Goal: Task Accomplishment & Management: Manage account settings

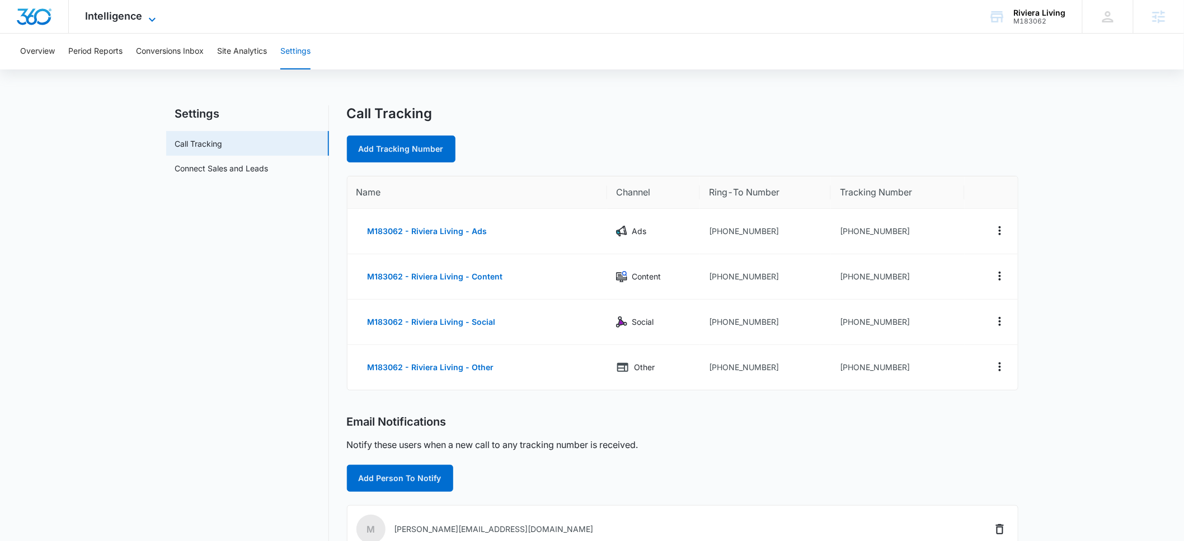
click at [112, 15] on span "Intelligence" at bounding box center [114, 16] width 57 height 12
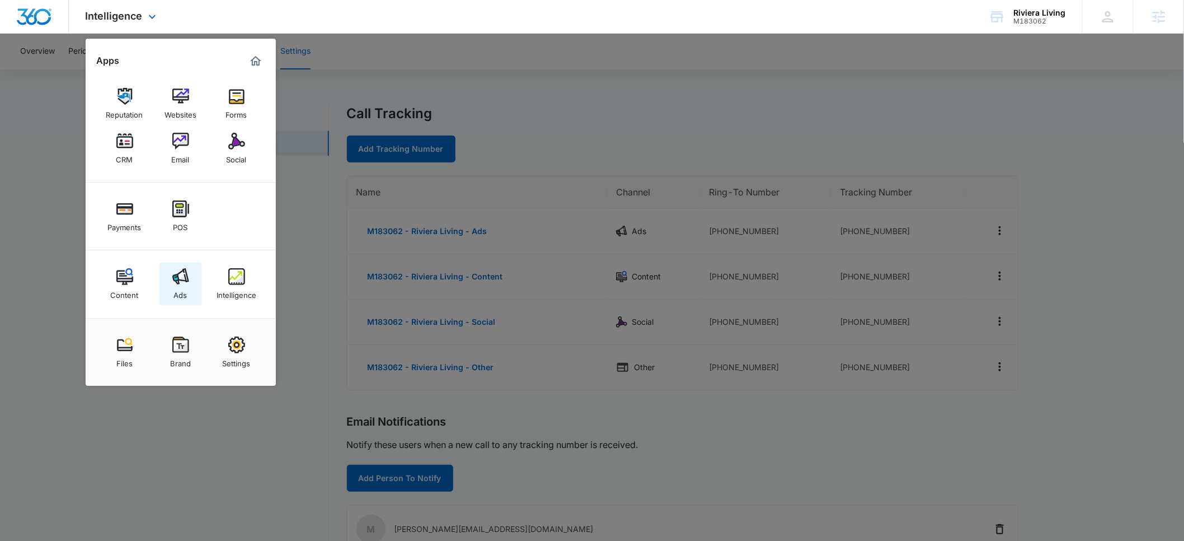
click at [177, 283] on img at bounding box center [180, 276] width 17 height 17
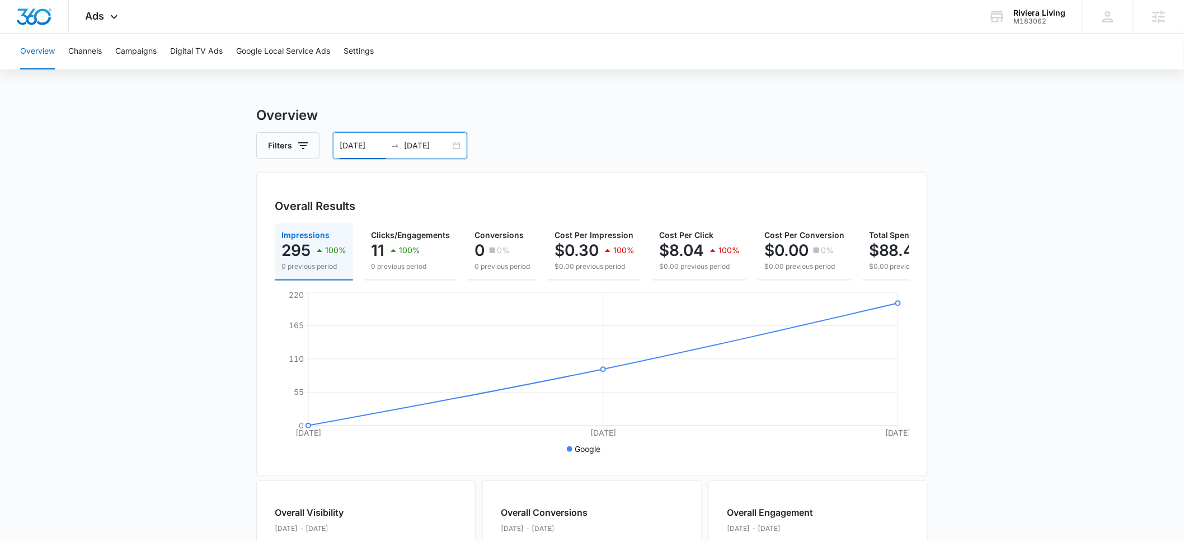
click at [360, 145] on input "09/01/2025" at bounding box center [363, 145] width 46 height 12
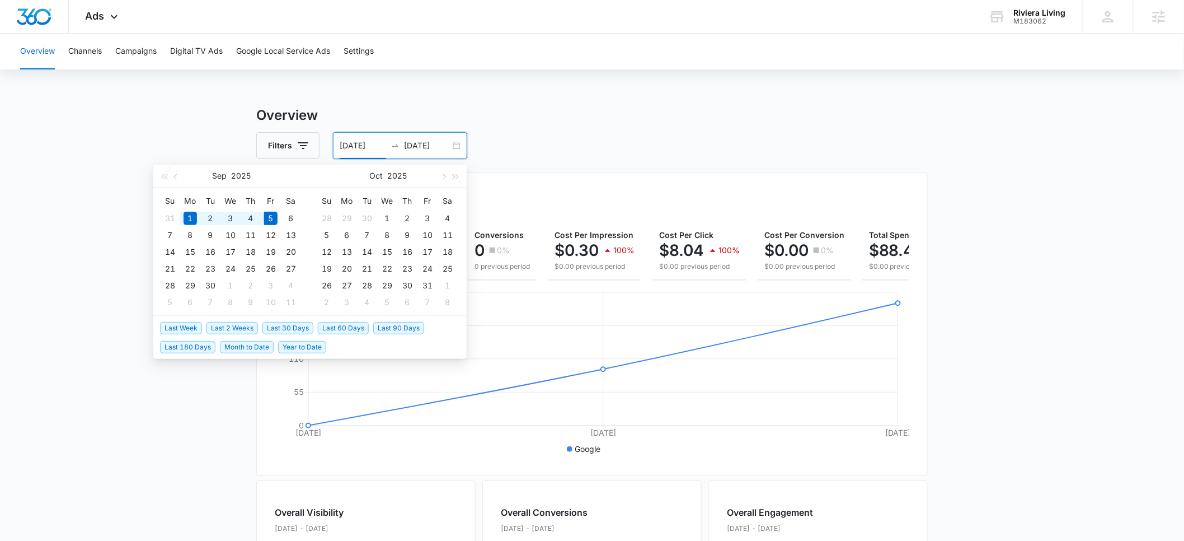
click at [186, 327] on span "Last Week" at bounding box center [181, 328] width 42 height 12
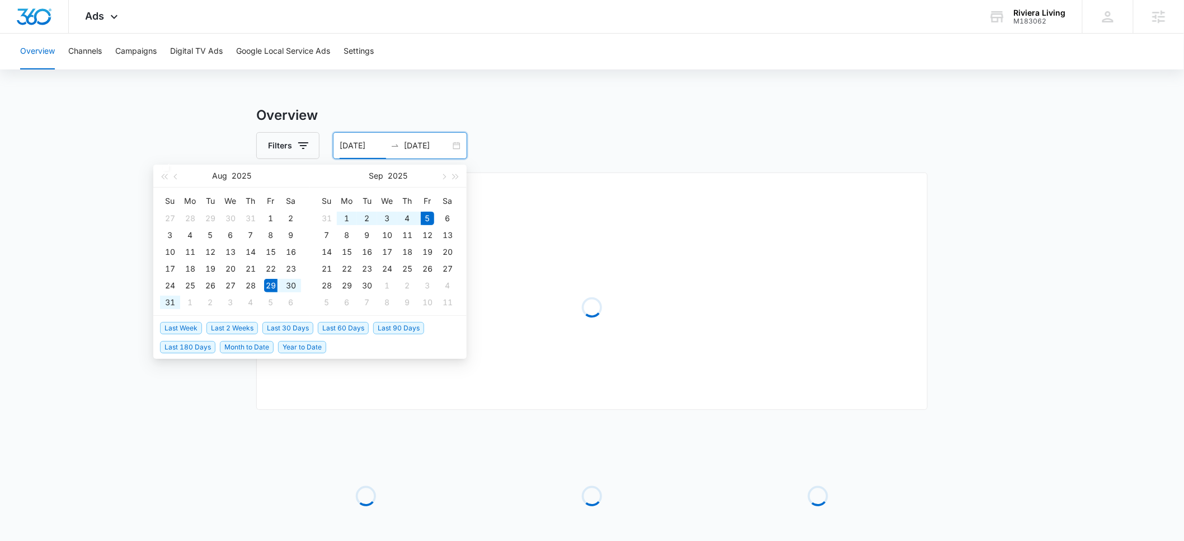
type input "08/29/2025"
type input "09/05/2025"
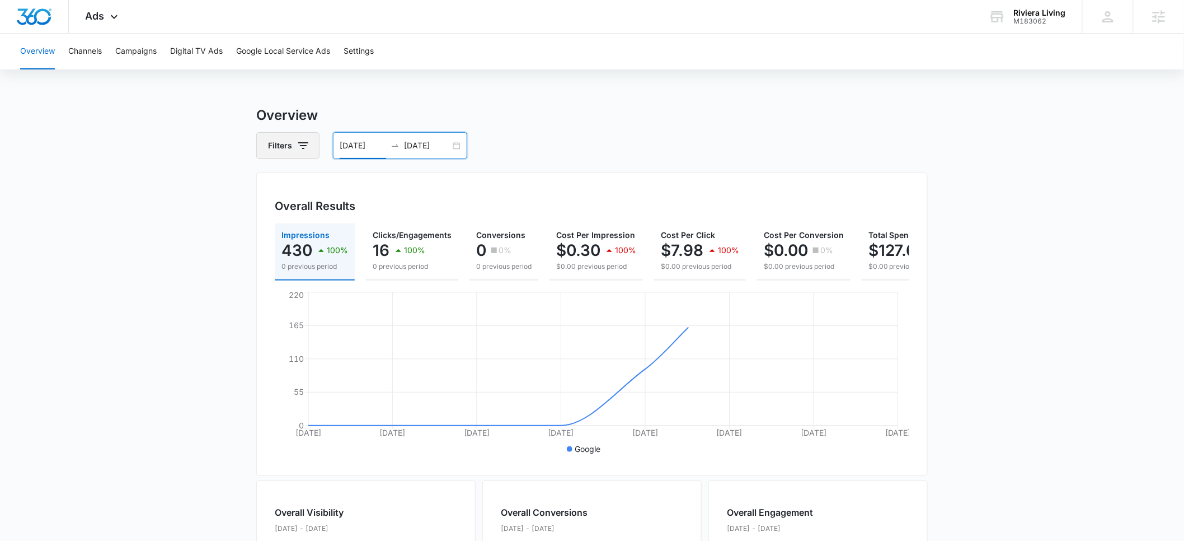
click at [302, 151] on icon "button" at bounding box center [303, 145] width 13 height 13
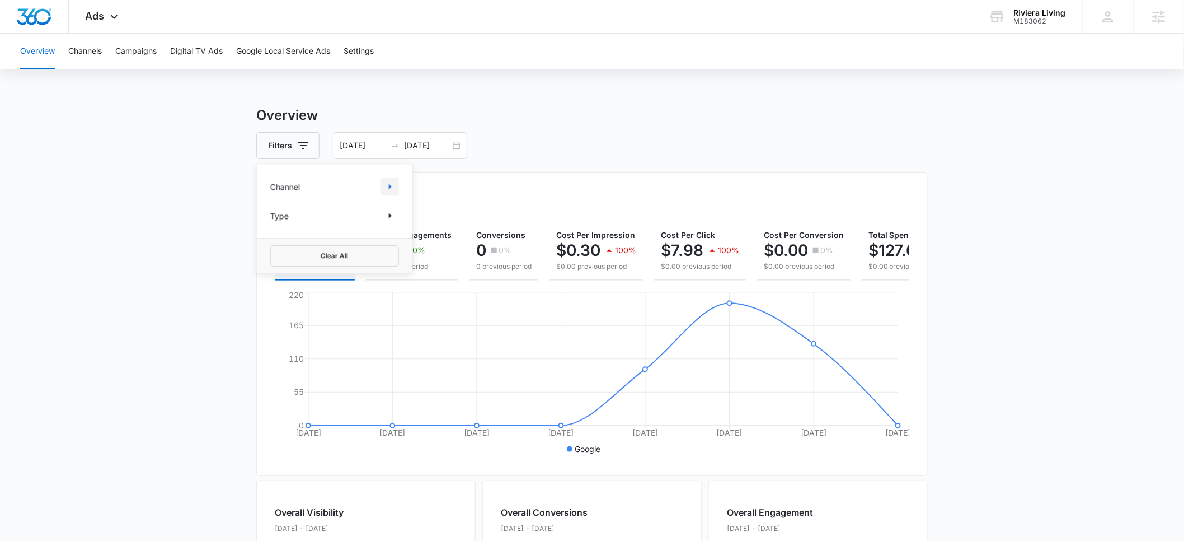
click at [382, 186] on button "Show Channel filters" at bounding box center [390, 186] width 18 height 18
click at [189, 227] on main "Overview Filters 08/29/2025 09/05/2025 Overall Results Impressions 430 100% 0 p…" at bounding box center [592, 507] width 1184 height 804
click at [1036, 10] on div "Riviera Living" at bounding box center [1040, 12] width 52 height 9
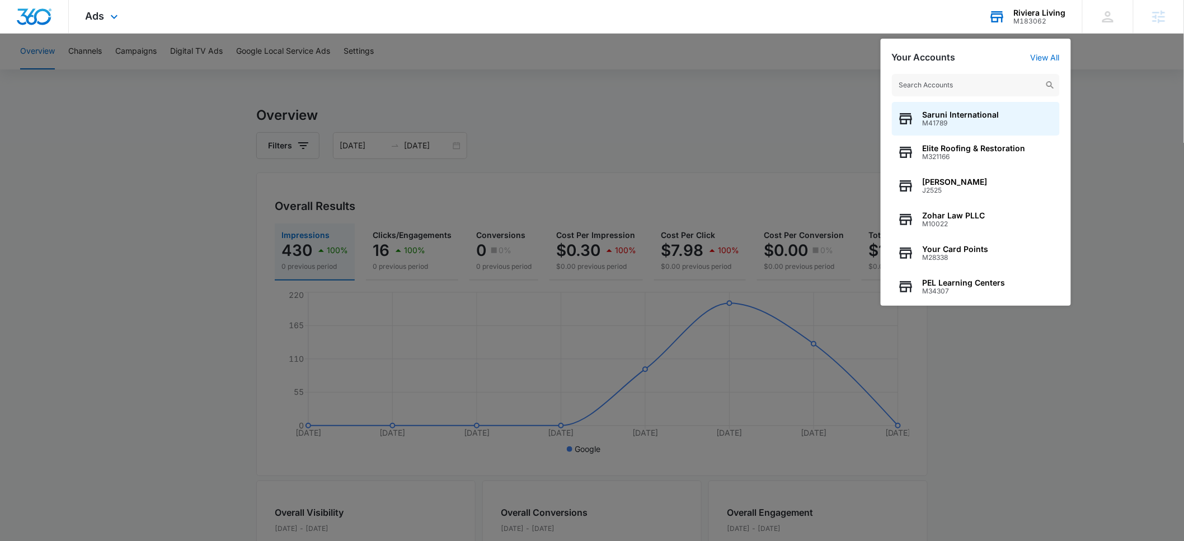
click at [960, 80] on input "text" at bounding box center [976, 85] width 168 height 22
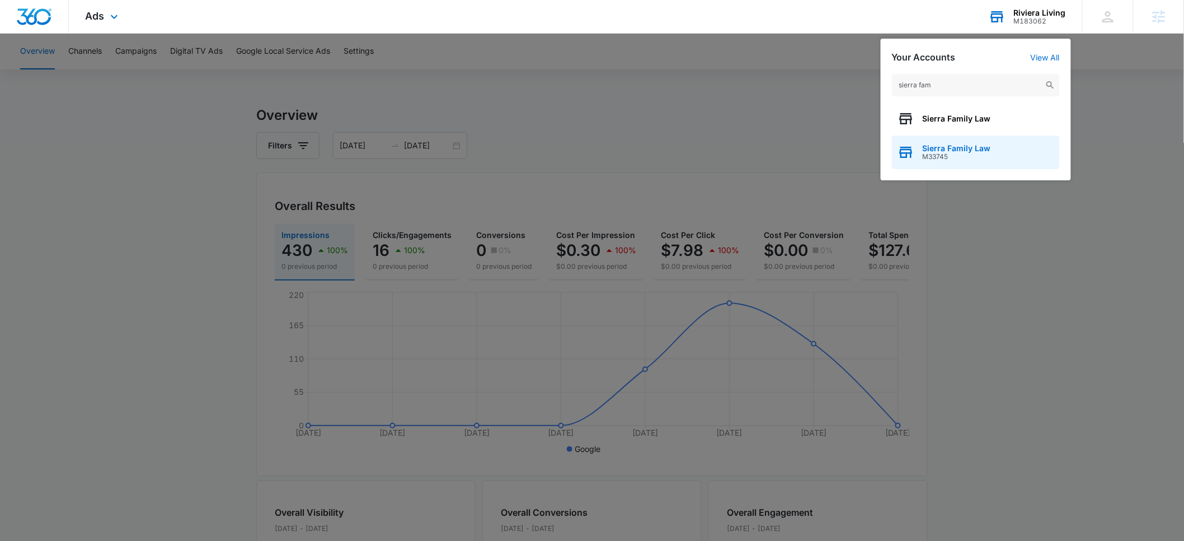
type input "sierra fam"
click at [956, 151] on span "Sierra Family Law" at bounding box center [957, 148] width 68 height 9
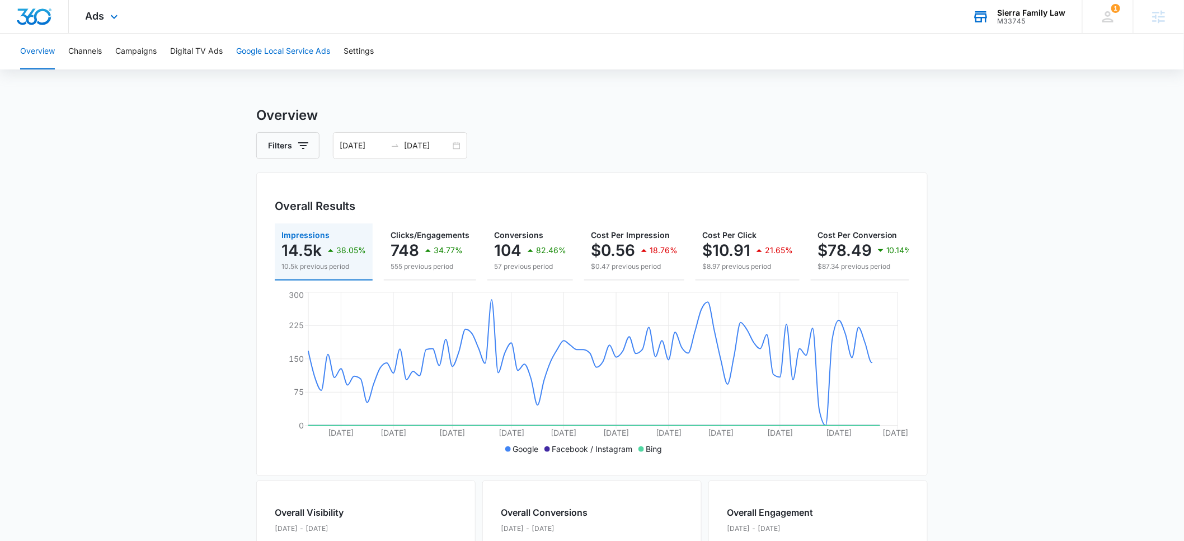
click at [254, 51] on button "Google Local Service Ads" at bounding box center [283, 52] width 94 height 36
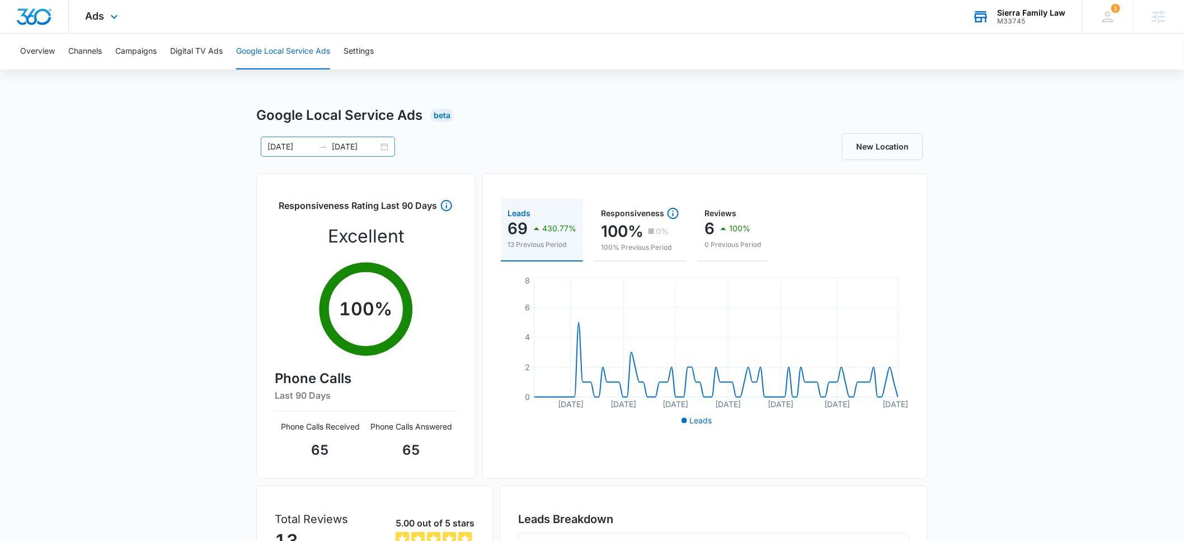
click at [285, 146] on input "05/30/2025" at bounding box center [291, 146] width 46 height 12
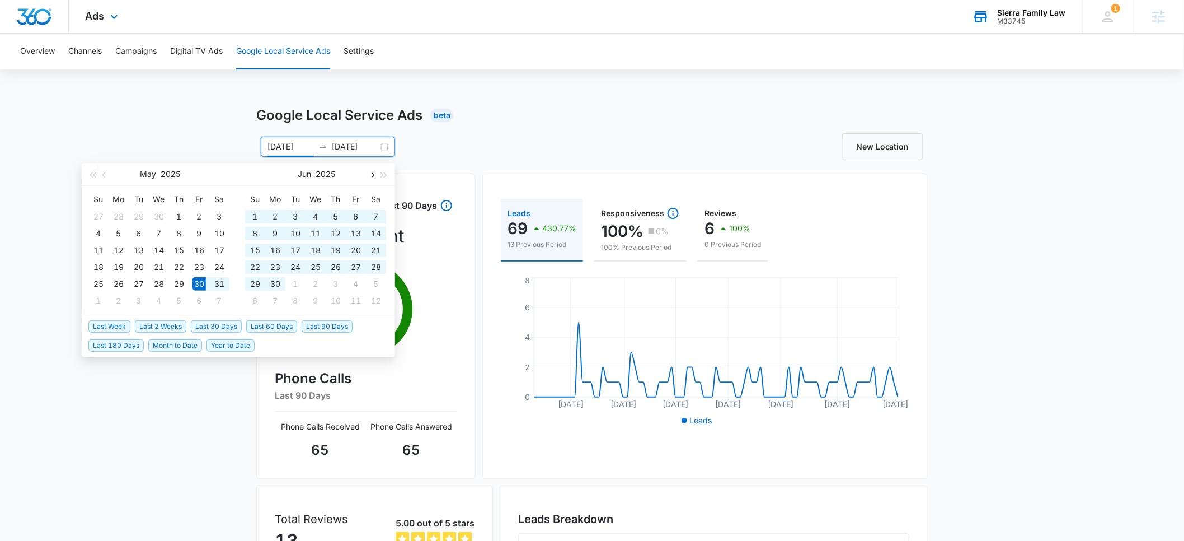
click at [370, 172] on span "button" at bounding box center [372, 175] width 6 height 6
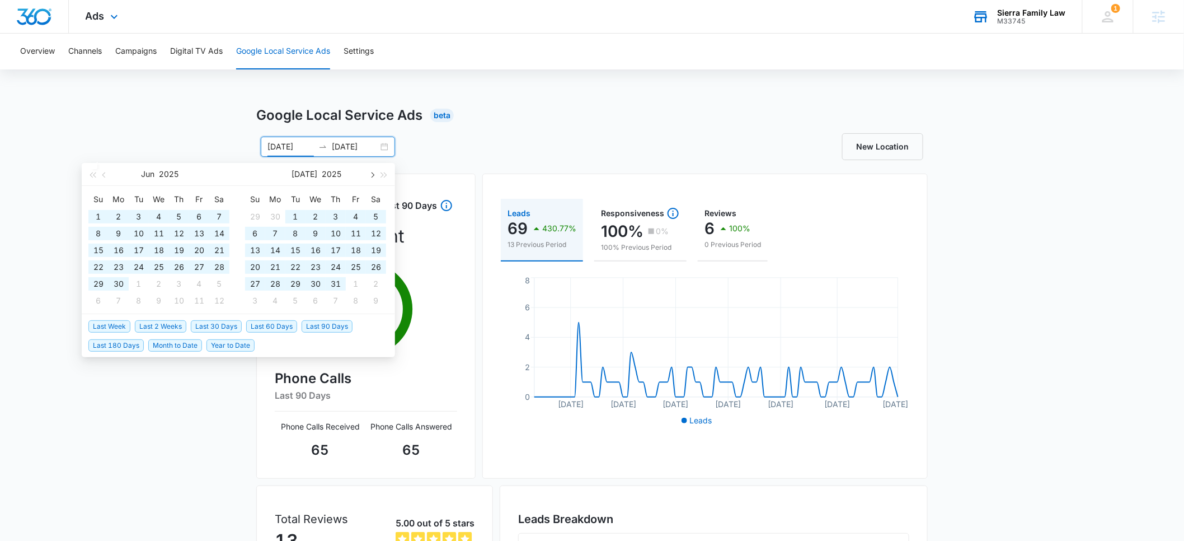
click at [370, 172] on span "button" at bounding box center [372, 175] width 6 height 6
type input "08/18/2025"
click at [280, 266] on div "18" at bounding box center [275, 266] width 13 height 13
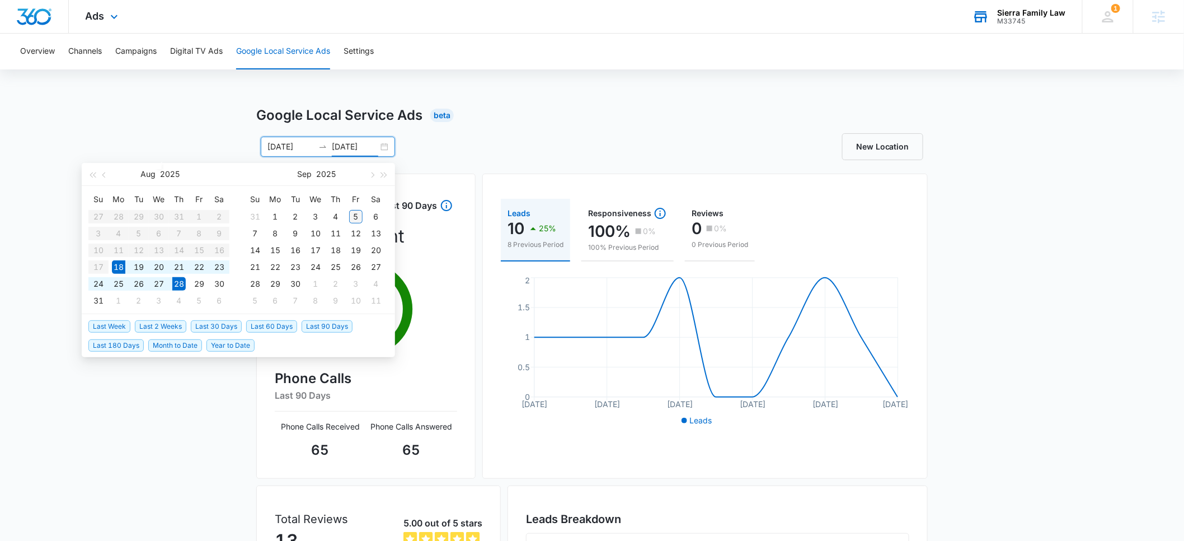
type input "[DATE]"
click at [355, 217] on div "5" at bounding box center [355, 216] width 13 height 13
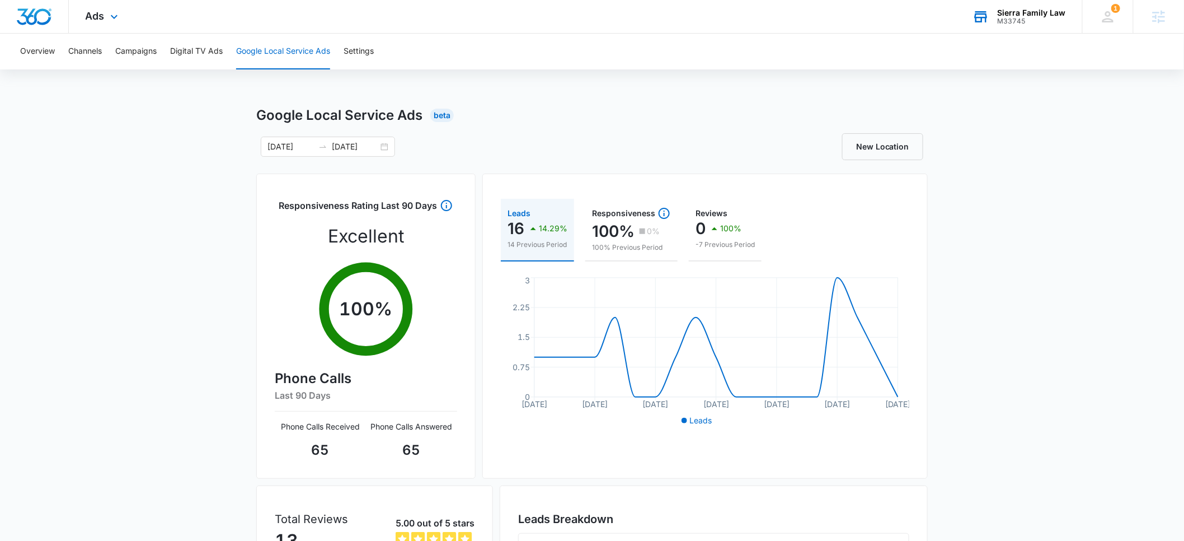
click at [491, 139] on div "08/18/2025 09/05/2025 Aug 2025 Su Mo Tu We Th Fr Sa 27 28 29 30 31 1 2 3 4 5 6 …" at bounding box center [424, 147] width 336 height 20
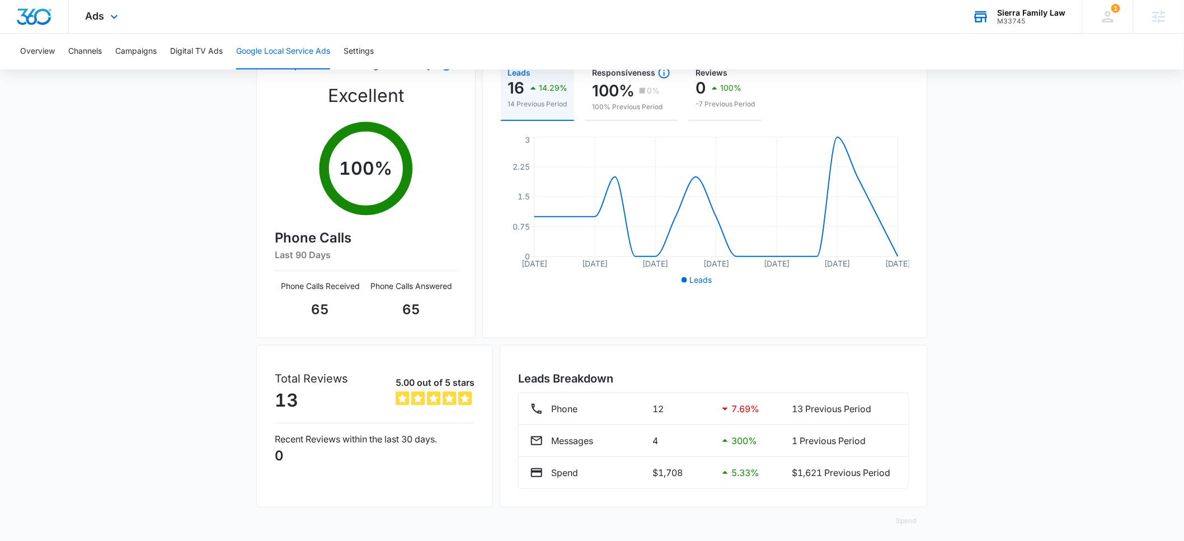
scroll to position [148, 0]
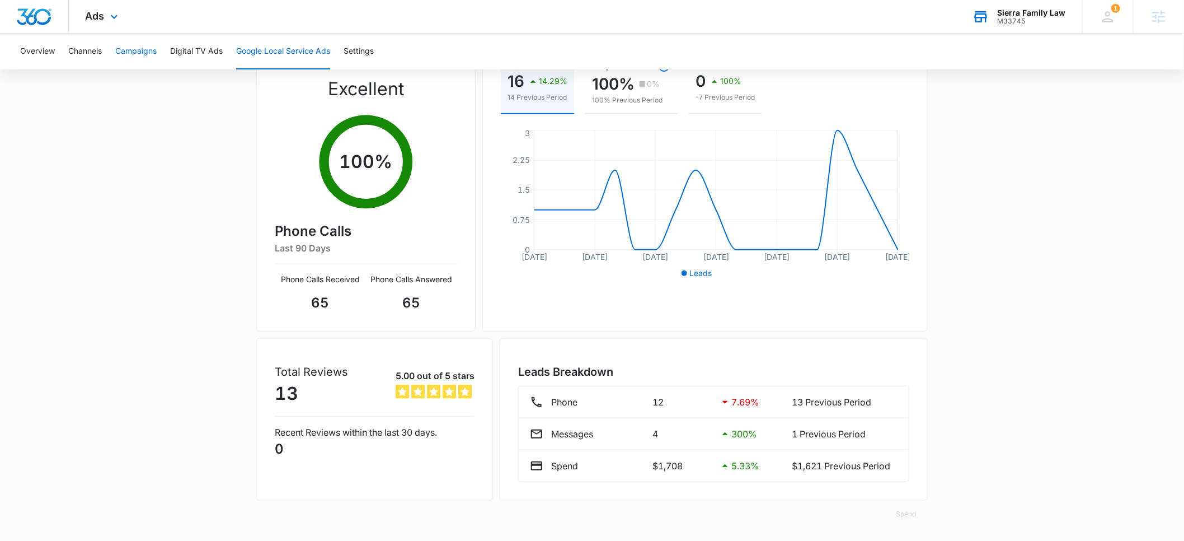
click at [125, 53] on button "Campaigns" at bounding box center [135, 52] width 41 height 36
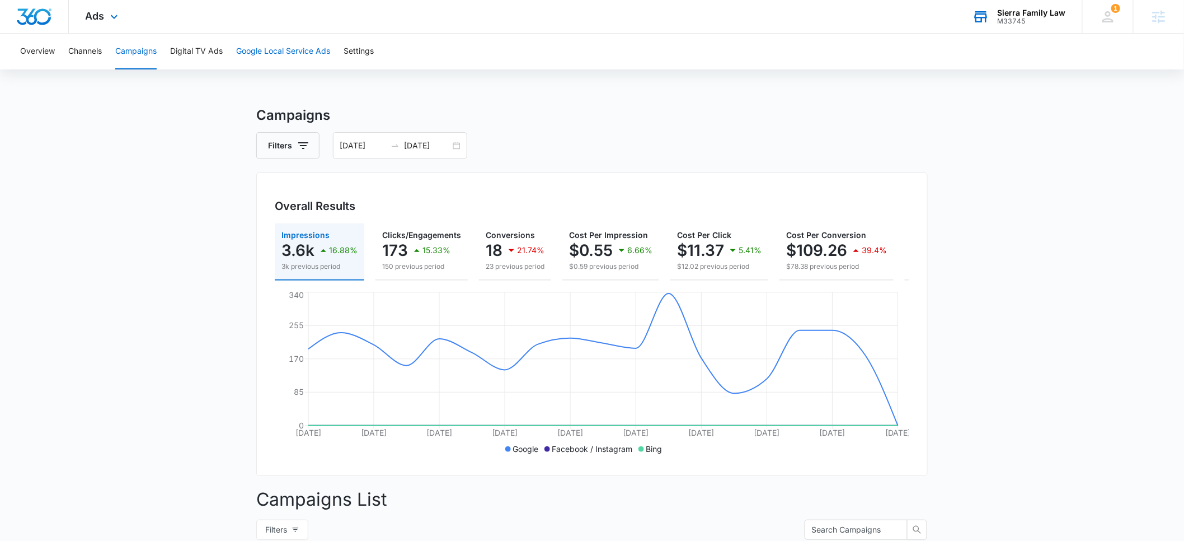
click at [283, 54] on button "Google Local Service Ads" at bounding box center [283, 52] width 94 height 36
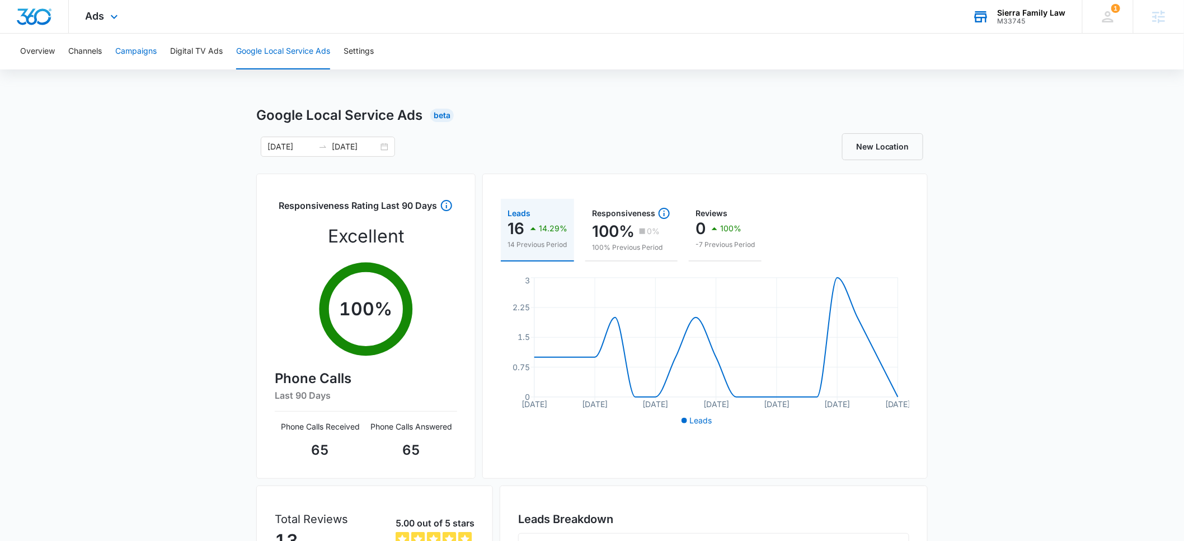
click at [129, 55] on button "Campaigns" at bounding box center [135, 52] width 41 height 36
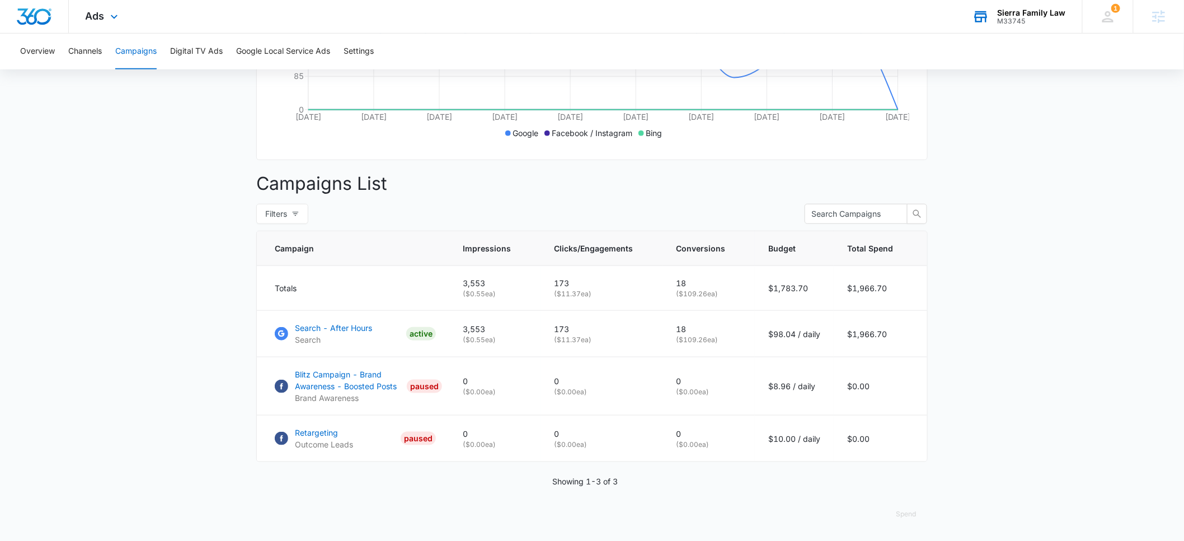
scroll to position [325, 0]
click at [324, 326] on p "Search - After Hours" at bounding box center [333, 328] width 77 height 12
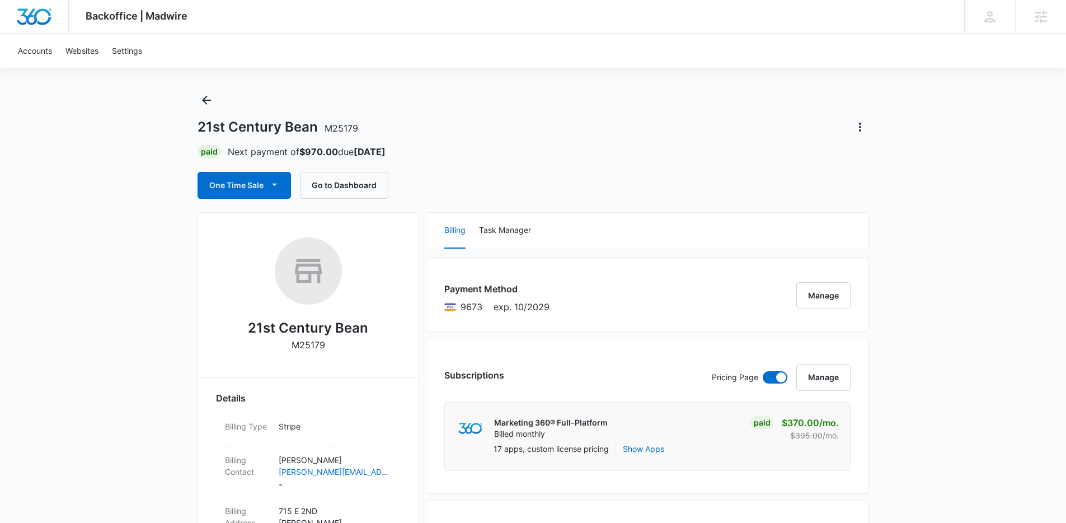
scroll to position [10, 0]
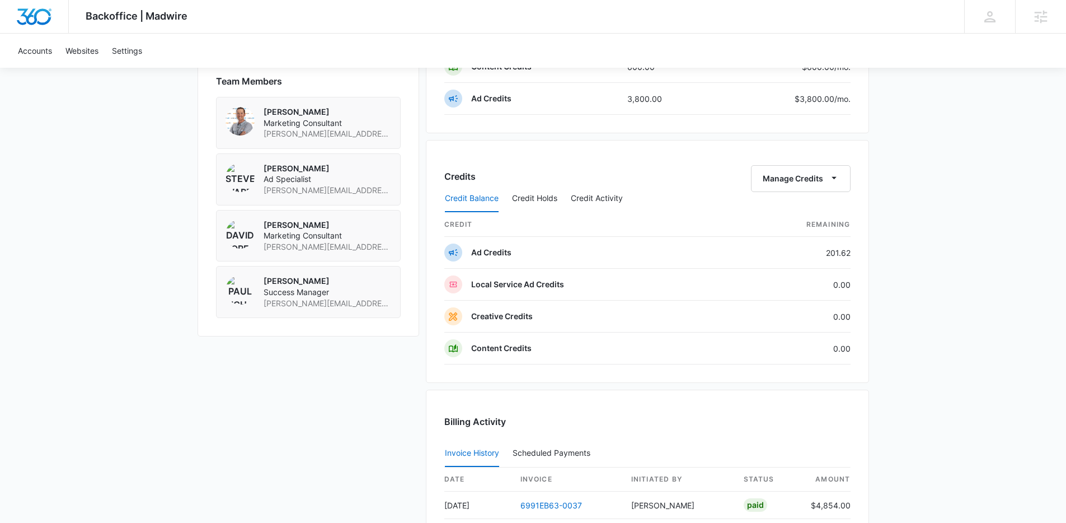
scroll to position [813, 0]
click at [591, 196] on button "Credit Activity" at bounding box center [597, 200] width 52 height 27
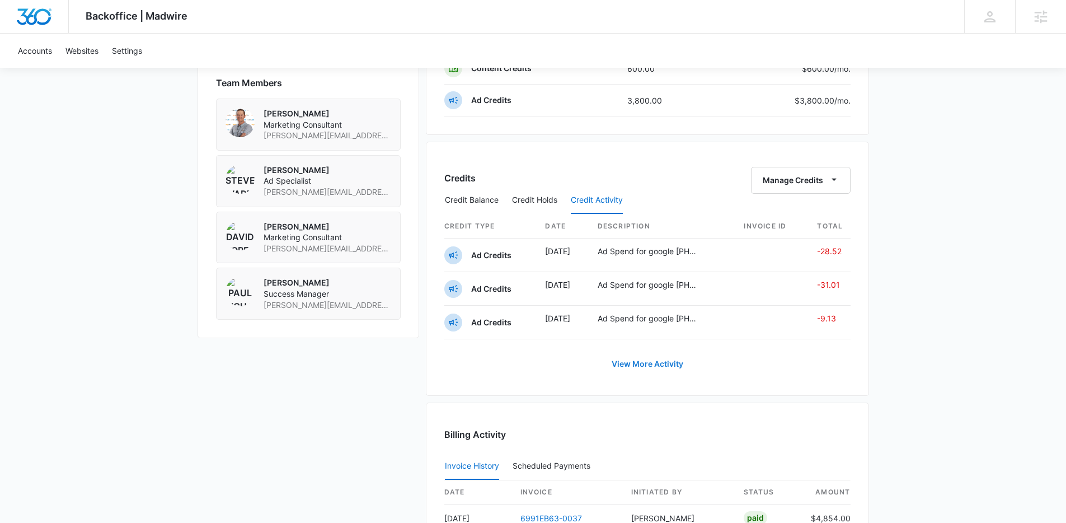
click at [660, 362] on link "View More Activity" at bounding box center [647, 363] width 94 height 27
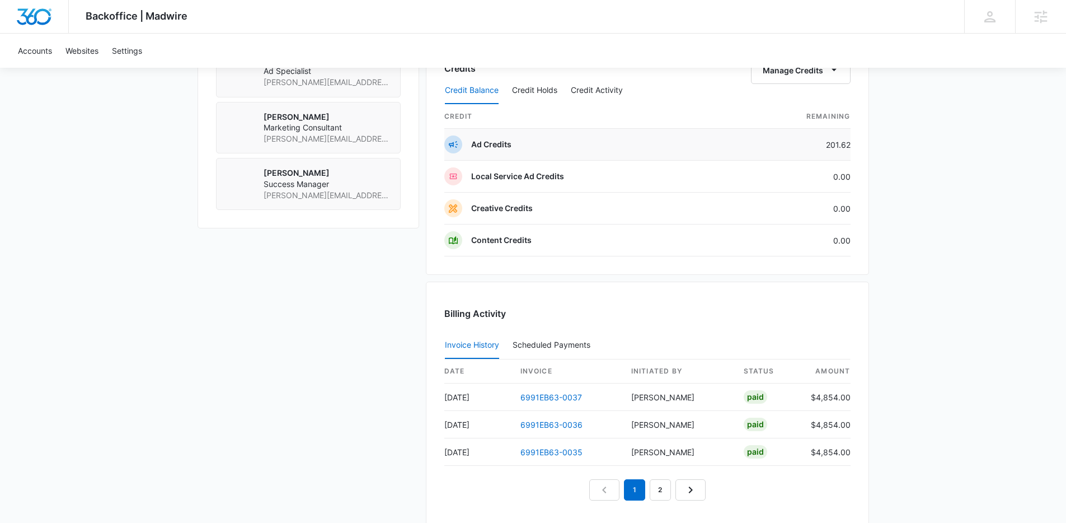
scroll to position [603, 0]
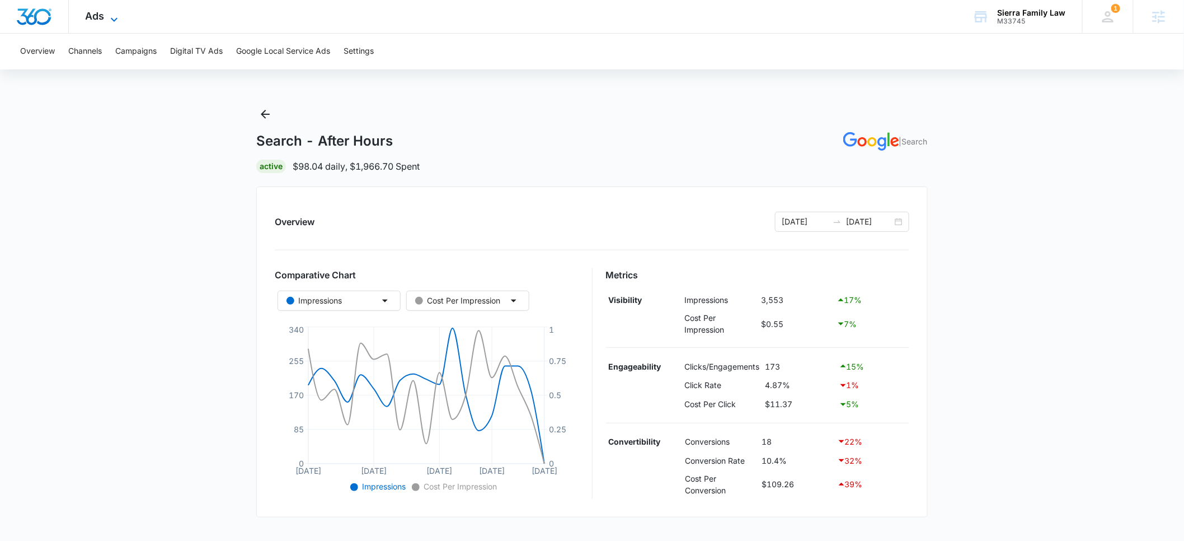
click at [96, 17] on span "Ads" at bounding box center [95, 16] width 19 height 12
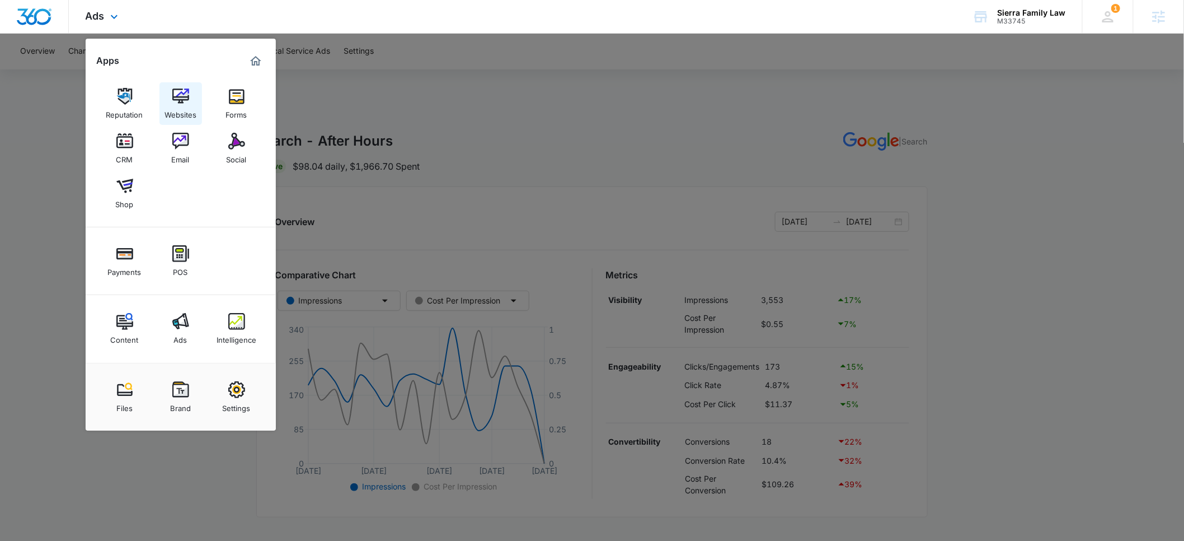
click at [181, 109] on div "Websites" at bounding box center [181, 112] width 32 height 15
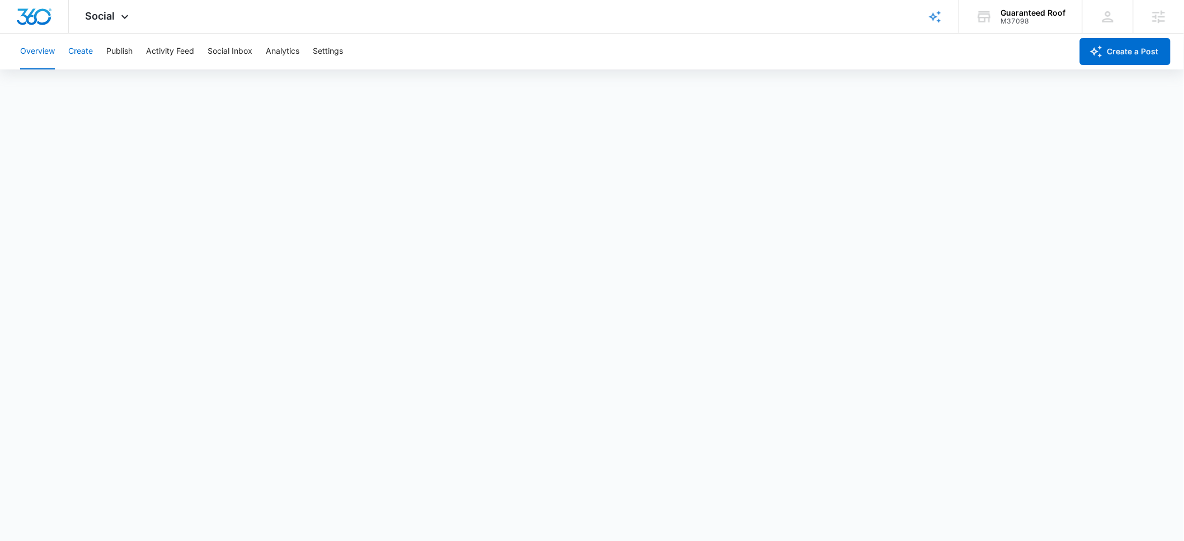
click at [85, 51] on button "Create" at bounding box center [80, 52] width 25 height 36
click at [1013, 18] on div "M37098" at bounding box center [1033, 21] width 65 height 8
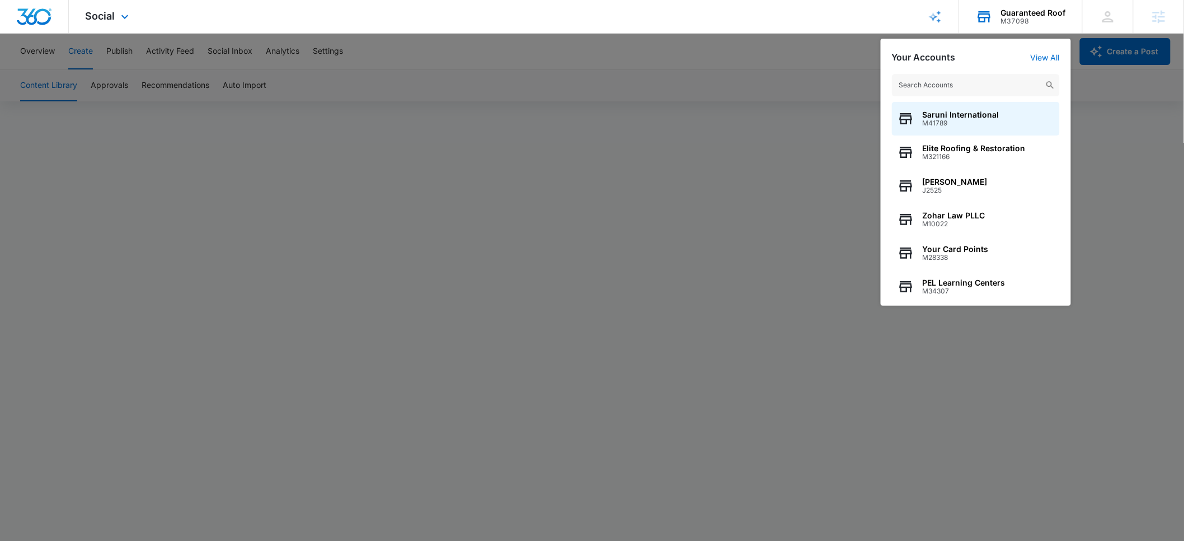
click at [936, 83] on input "text" at bounding box center [976, 85] width 168 height 22
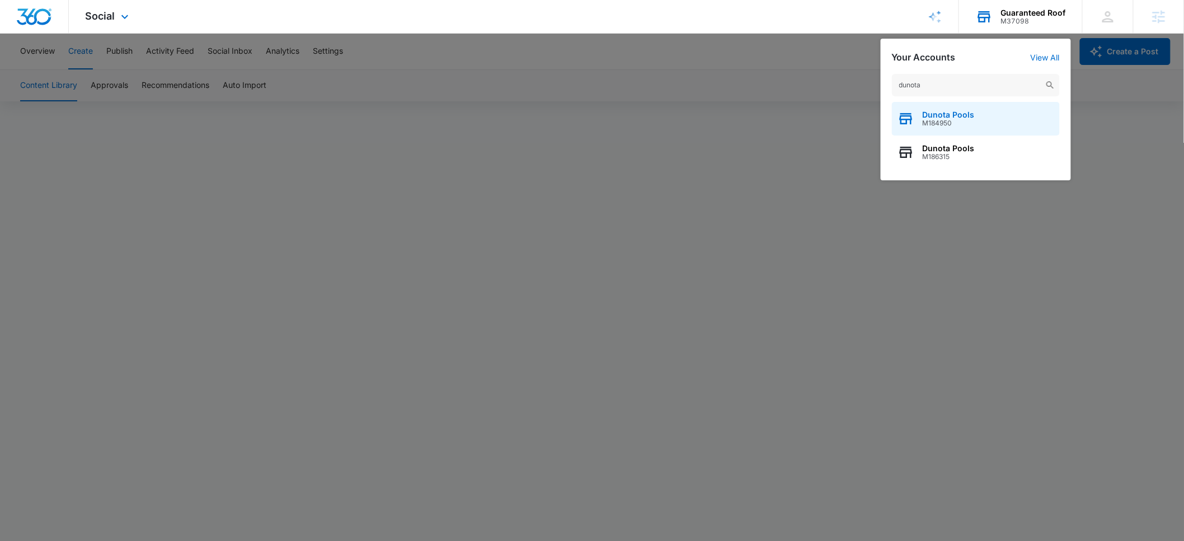
type input "dunota"
click at [961, 116] on span "Dunota Pools" at bounding box center [949, 114] width 52 height 9
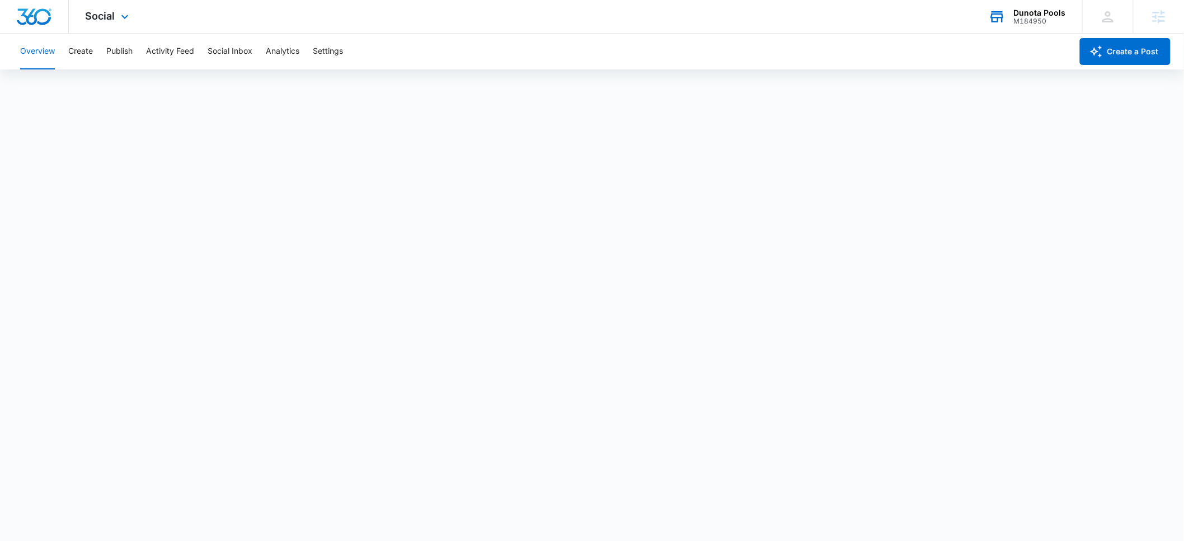
click at [1036, 15] on div "Dunota Pools" at bounding box center [1040, 12] width 52 height 9
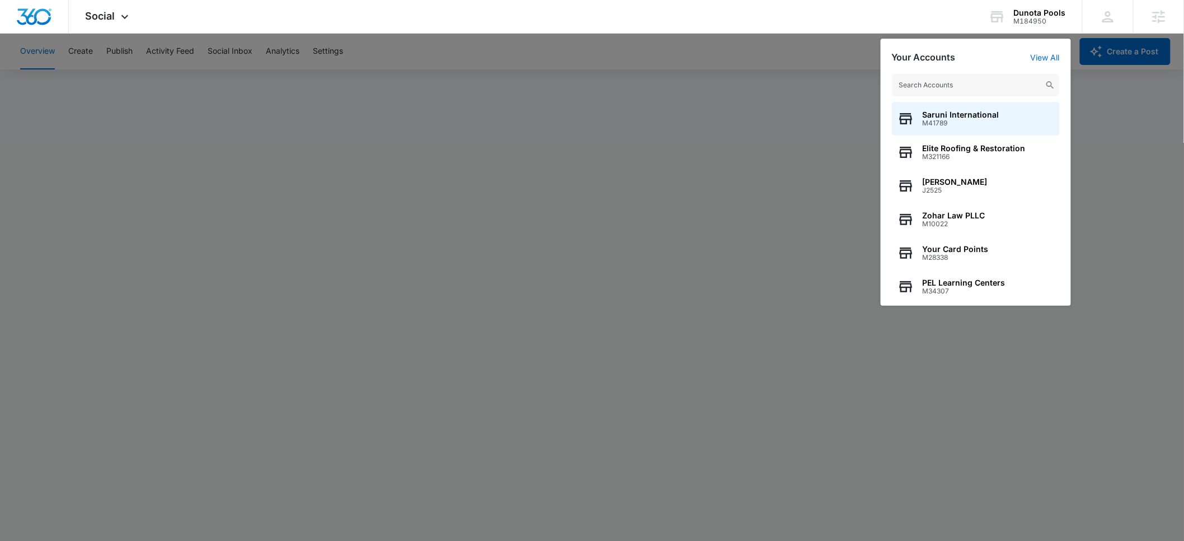
click at [976, 86] on input "text" at bounding box center [976, 85] width 168 height 22
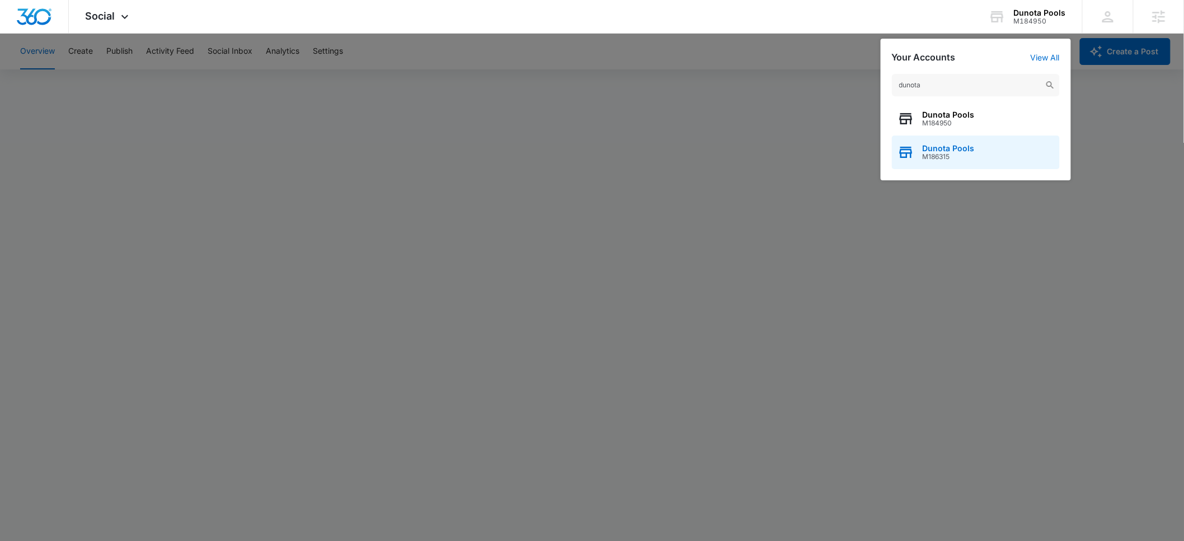
type input "dunota"
click at [965, 147] on span "Dunota Pools" at bounding box center [949, 148] width 52 height 9
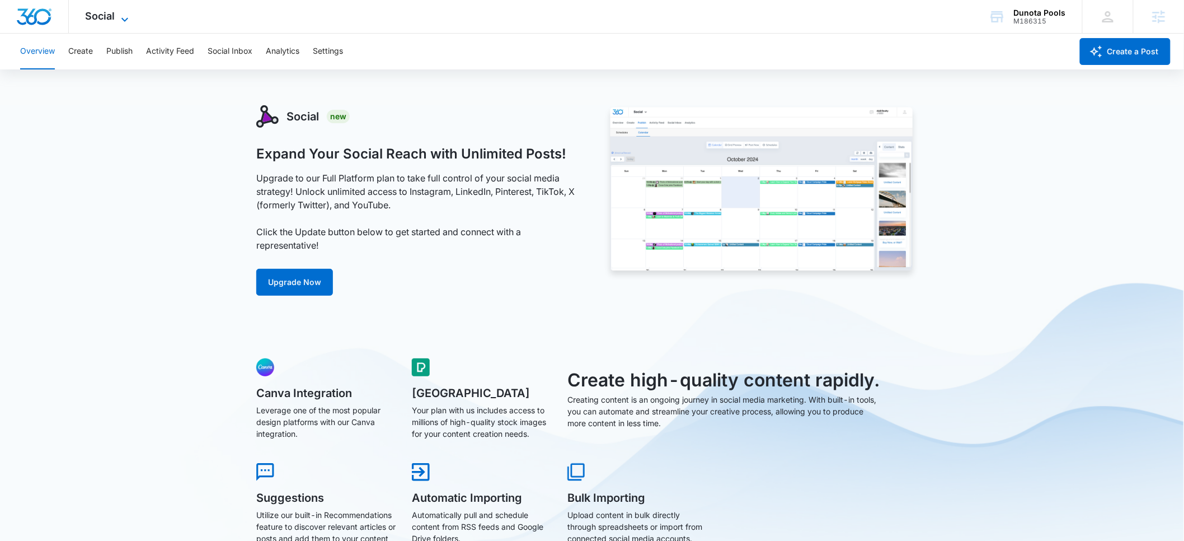
click at [113, 18] on span "Social" at bounding box center [101, 16] width 30 height 12
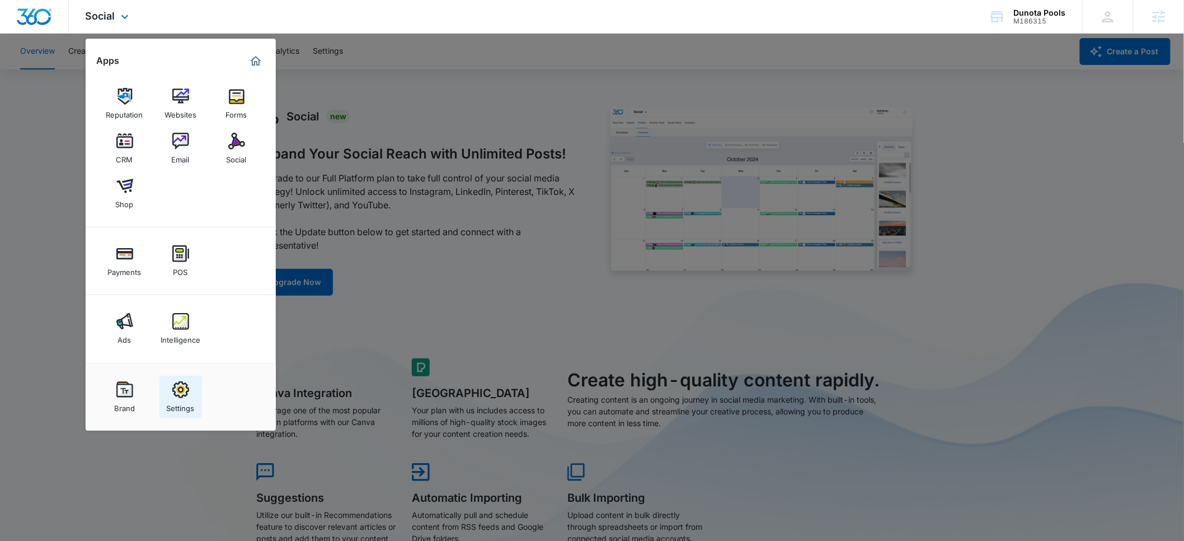
click at [172, 395] on img at bounding box center [180, 389] width 17 height 17
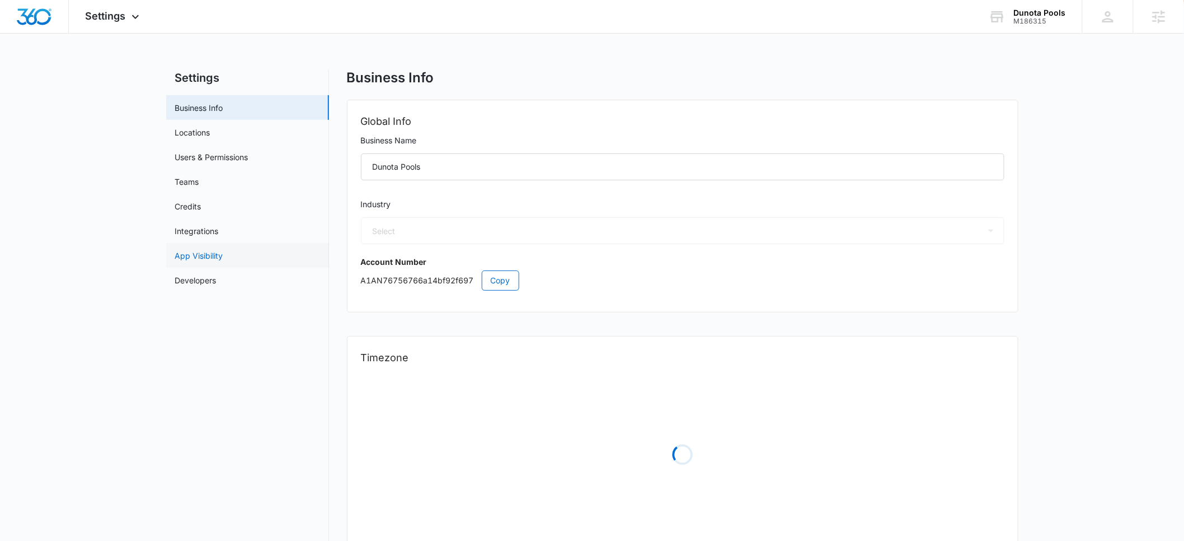
select select "52"
select select "US"
select select "America/New_York"
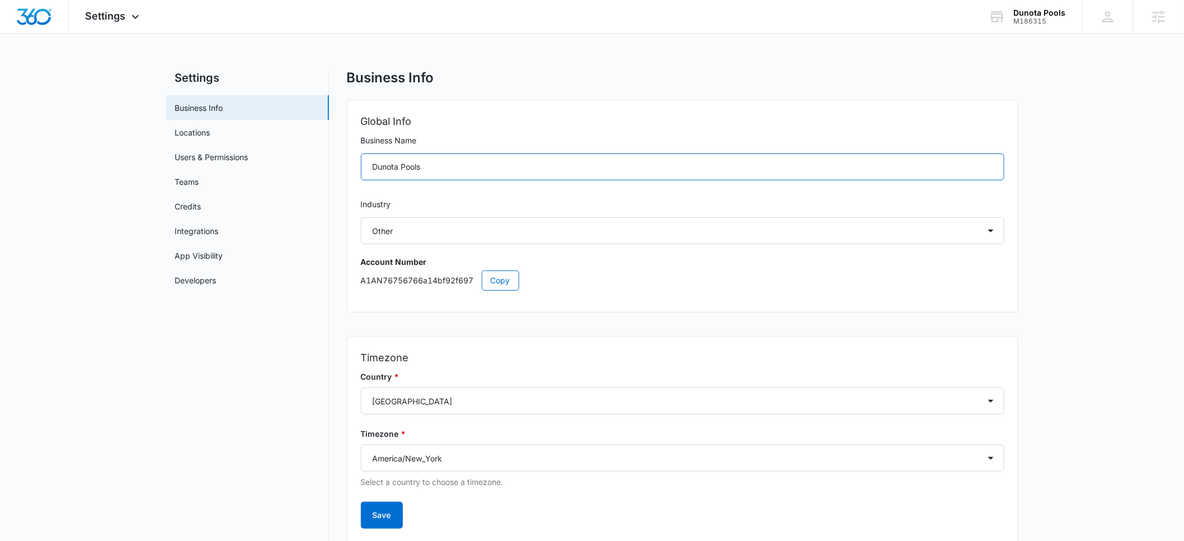
click at [453, 171] on input "Dunota Pools" at bounding box center [683, 166] width 644 height 27
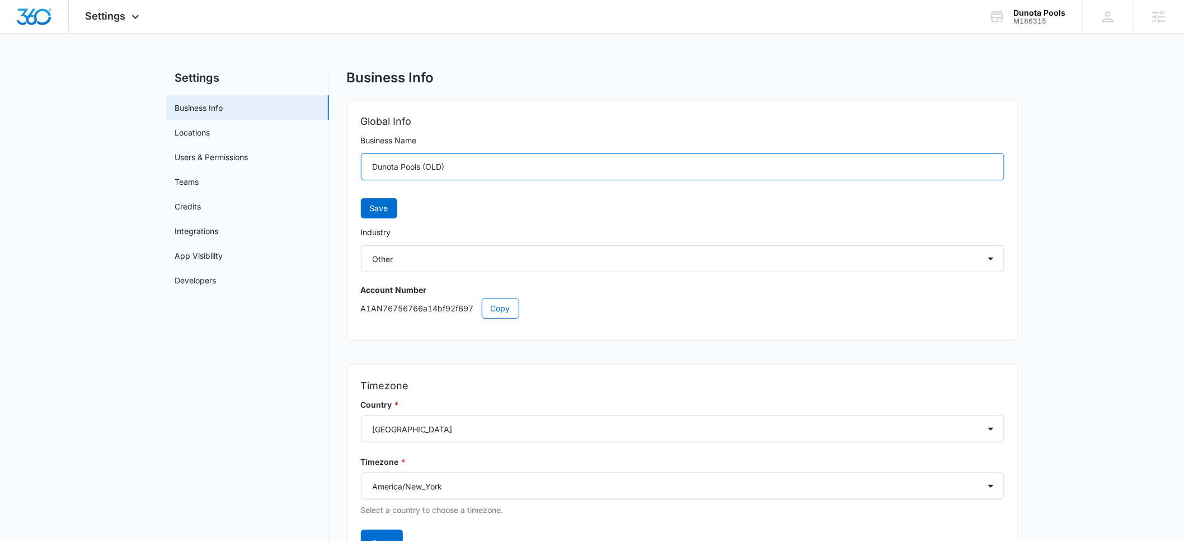
click at [434, 168] on input "Dunota Pools (OLD)" at bounding box center [683, 166] width 644 height 27
type input "Dunota Pools (DUPLICATE)"
click at [381, 205] on span "Save" at bounding box center [379, 208] width 18 height 12
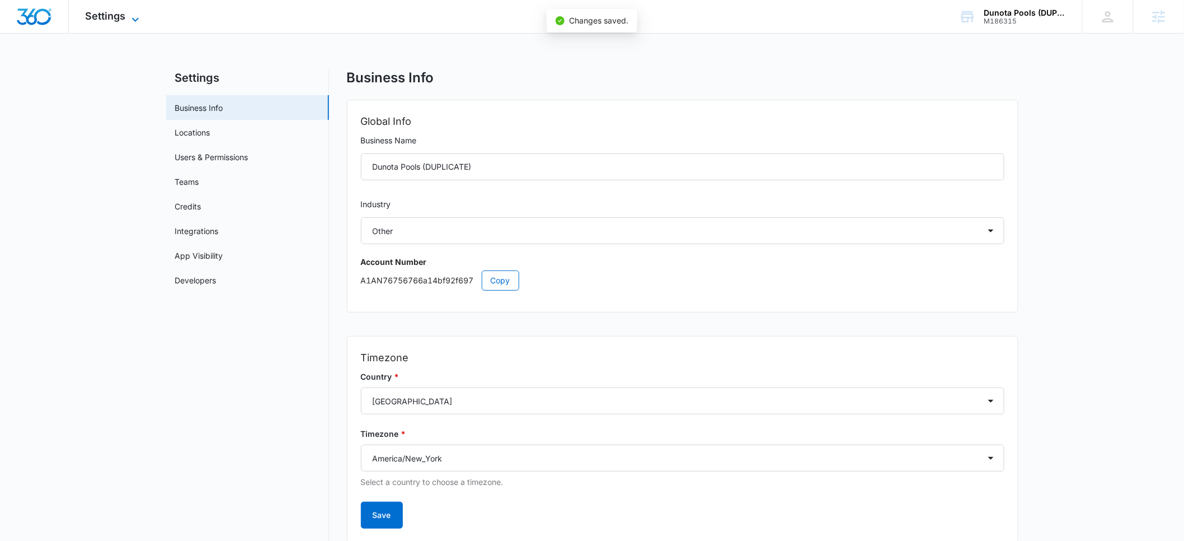
click at [101, 18] on span "Settings" at bounding box center [106, 16] width 40 height 12
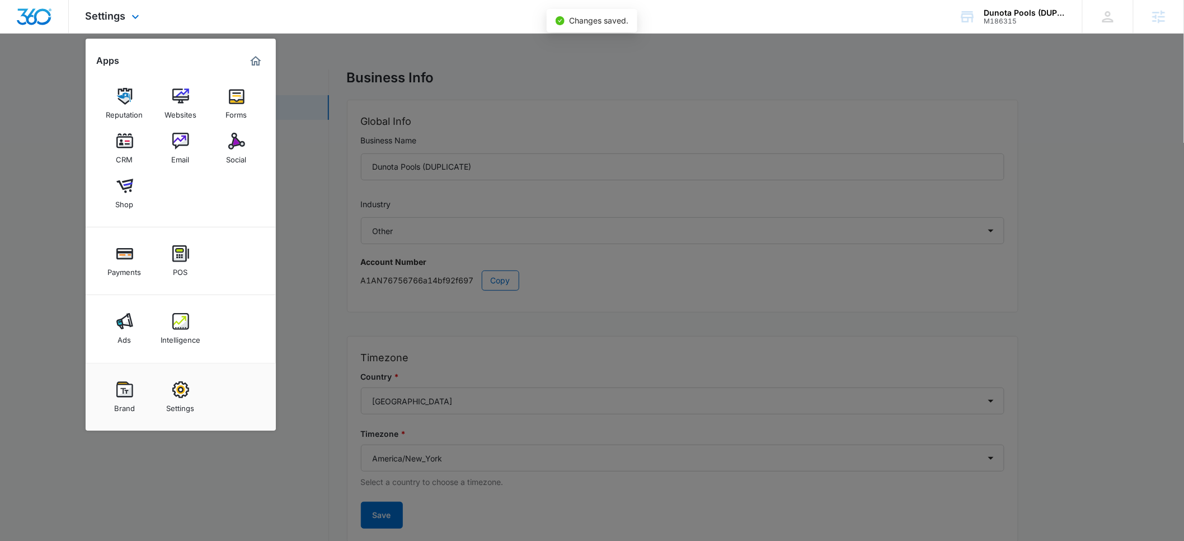
click at [260, 66] on img "Marketing 360® Dashboard" at bounding box center [255, 60] width 13 height 13
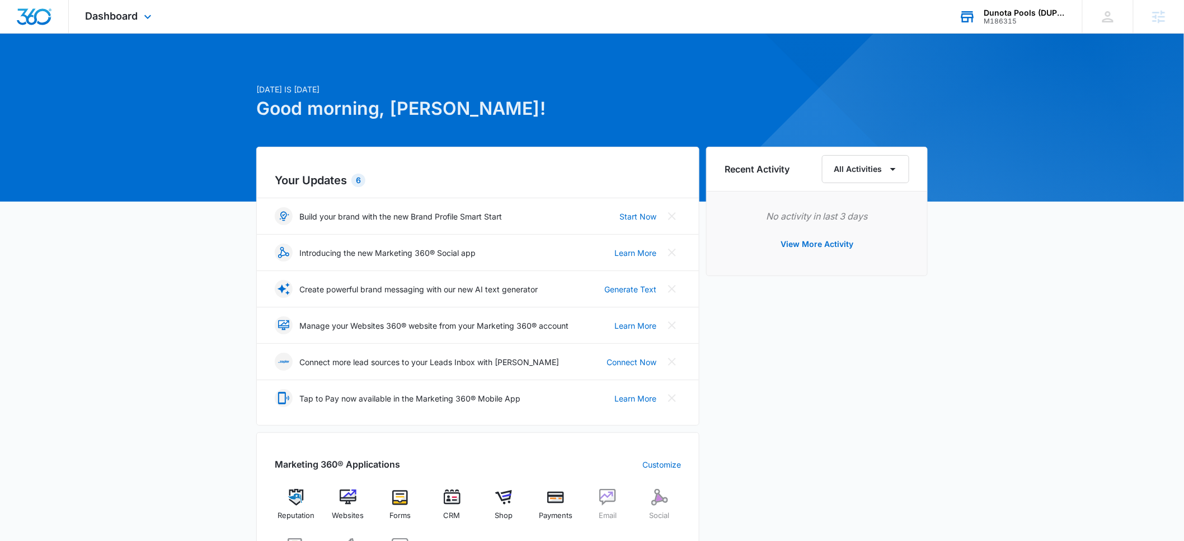
click at [1013, 16] on div "Dunota Pools (DUPLICATE)" at bounding box center [1025, 12] width 82 height 9
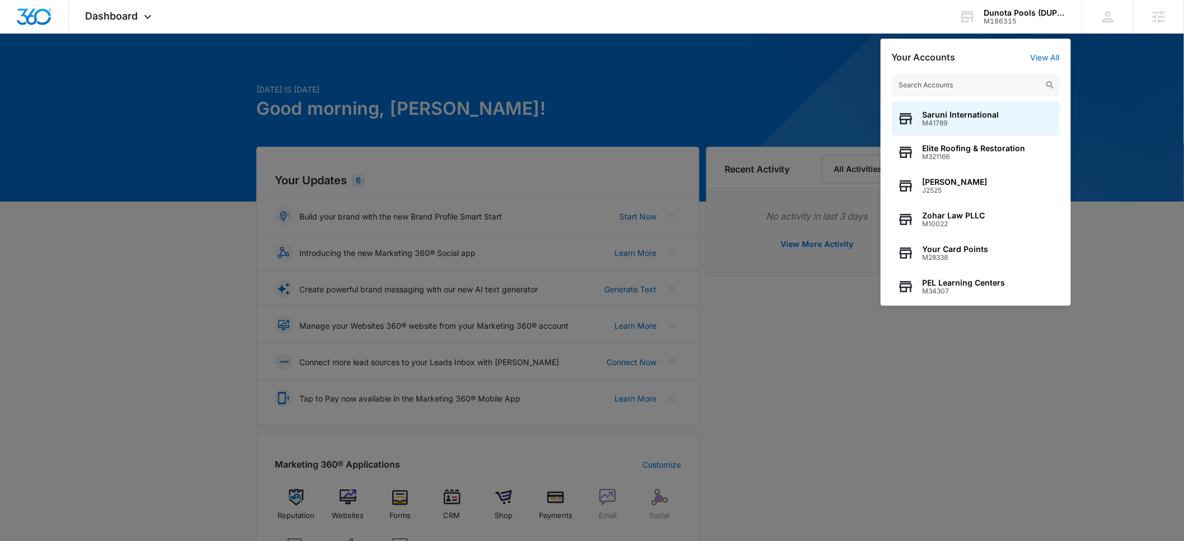
click at [974, 79] on input "text" at bounding box center [976, 85] width 168 height 22
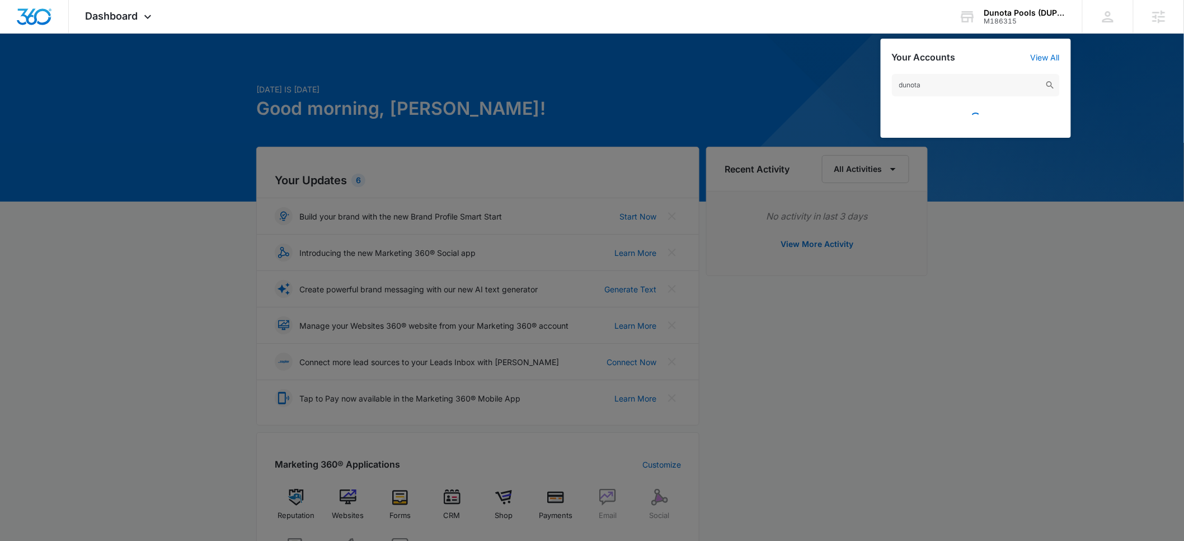
click at [941, 87] on input "dunota" at bounding box center [976, 85] width 168 height 22
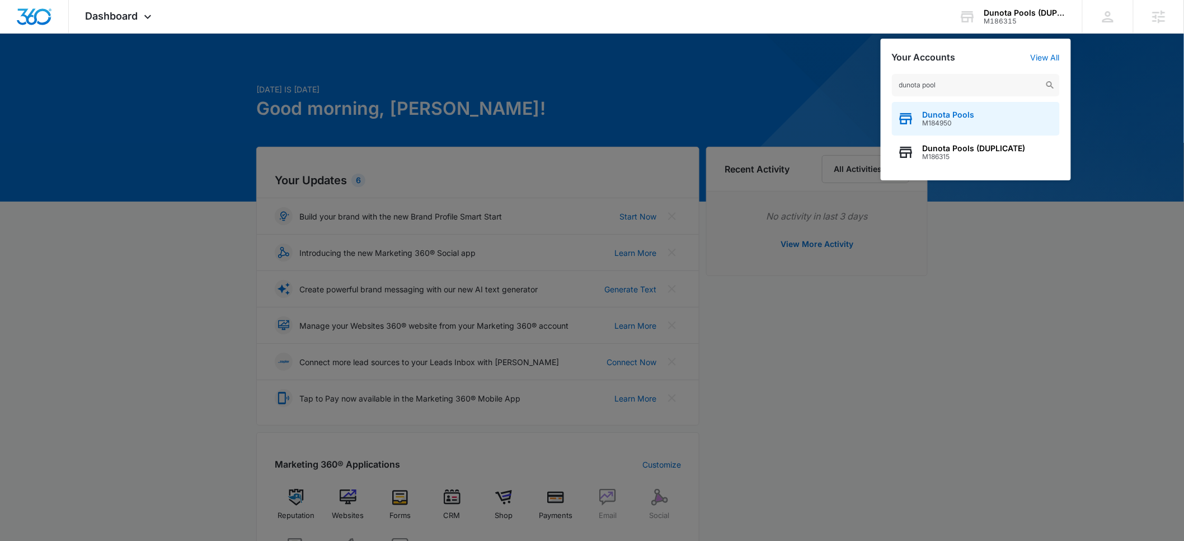
type input "dunota pool"
click at [946, 121] on span "M184950" at bounding box center [949, 123] width 52 height 8
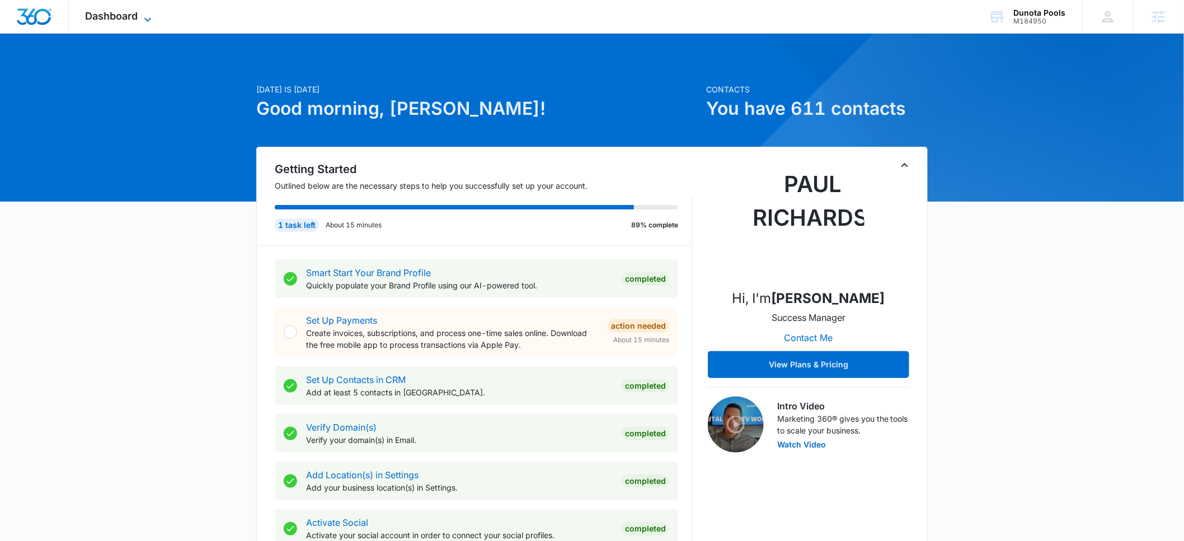
click at [127, 20] on span "Dashboard" at bounding box center [112, 16] width 53 height 12
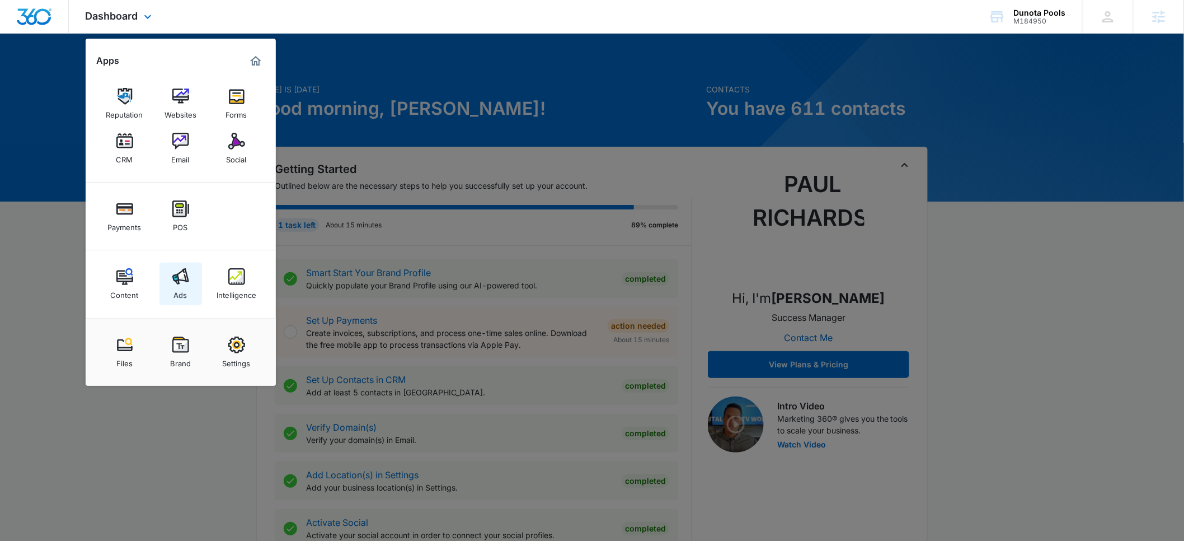
click at [197, 284] on link "Ads" at bounding box center [180, 283] width 43 height 43
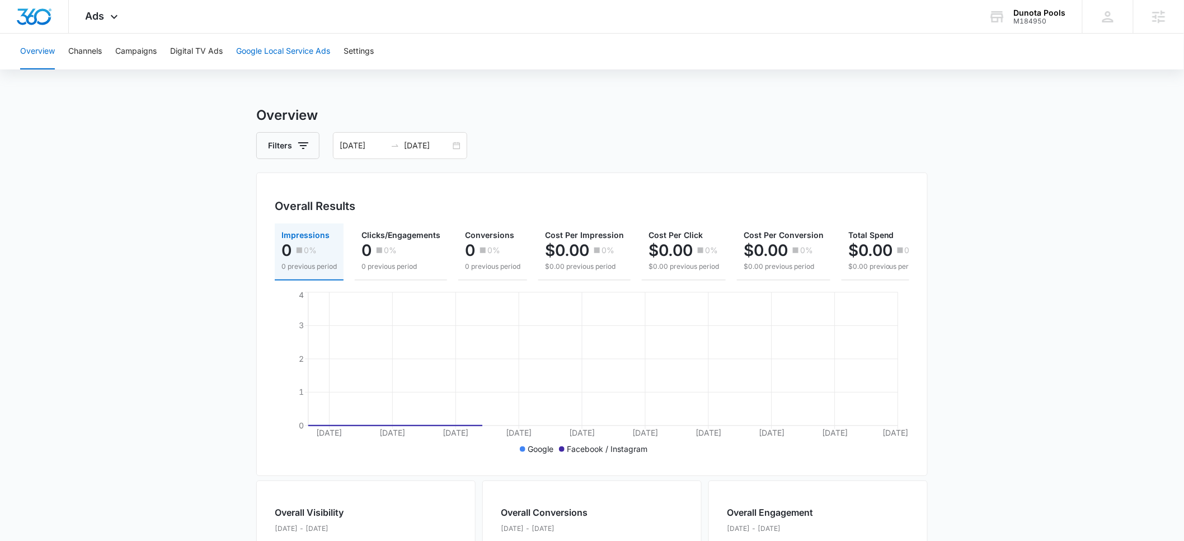
click at [285, 50] on button "Google Local Service Ads" at bounding box center [283, 52] width 94 height 36
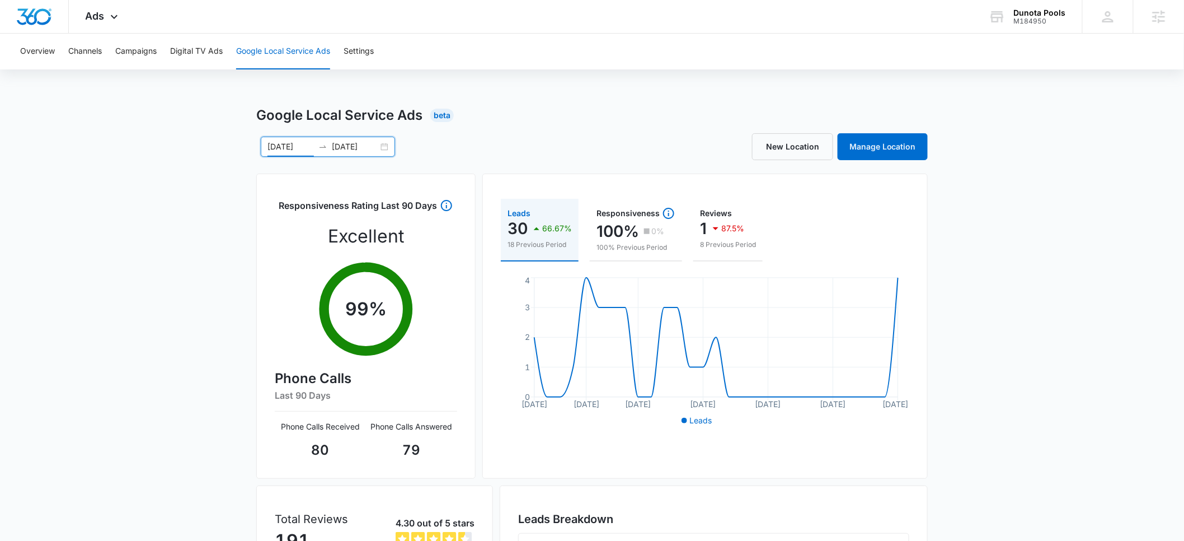
click at [280, 146] on input "[DATE]" at bounding box center [291, 146] width 46 height 12
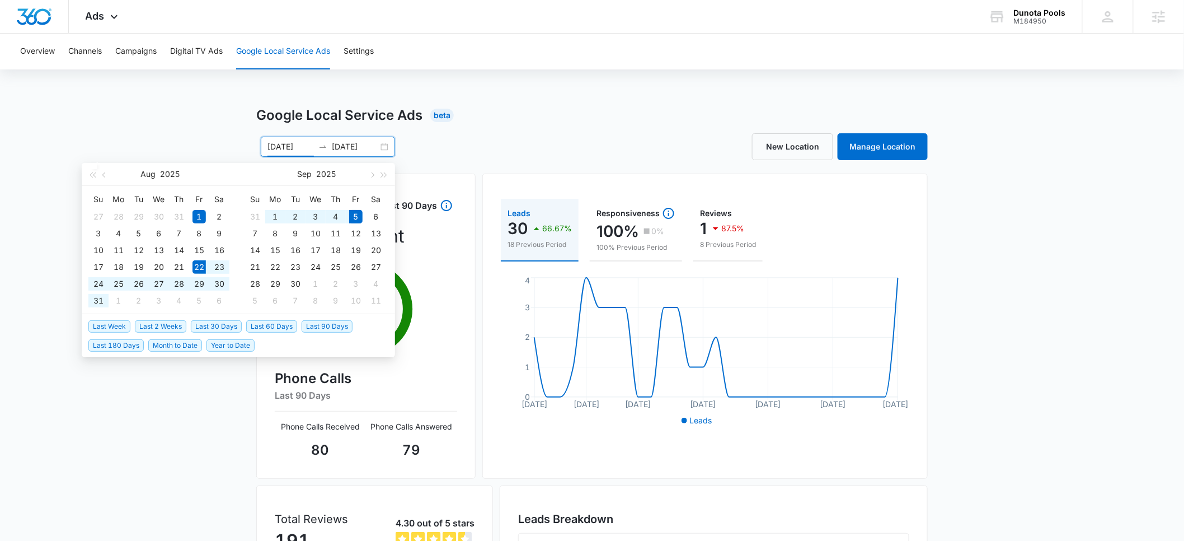
click at [154, 326] on span "Last 2 Weeks" at bounding box center [160, 326] width 51 height 12
type input "[DATE]"
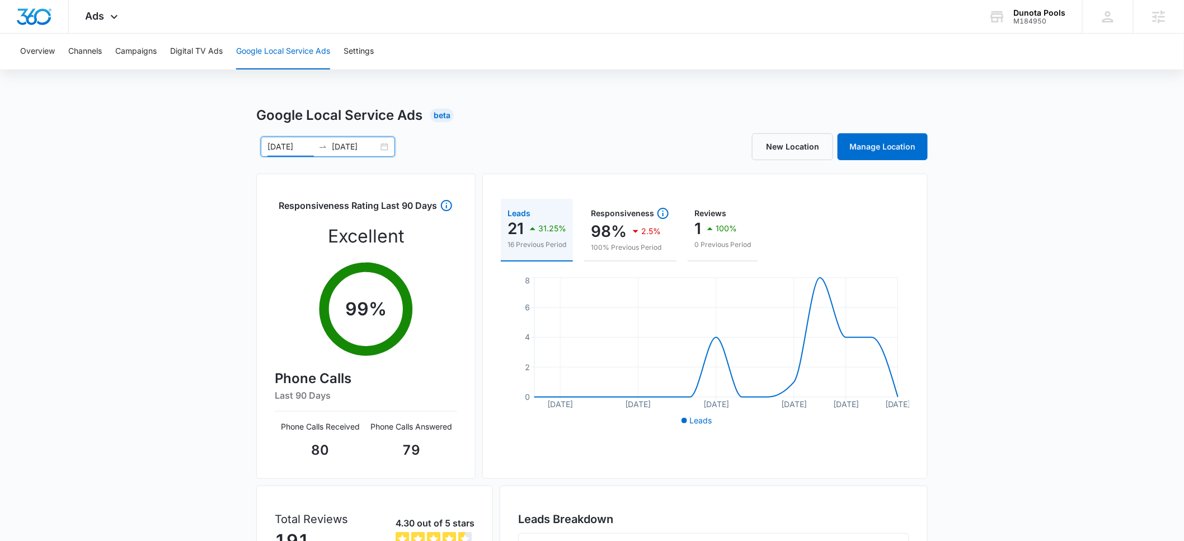
click at [287, 149] on input "[DATE]" at bounding box center [291, 146] width 46 height 12
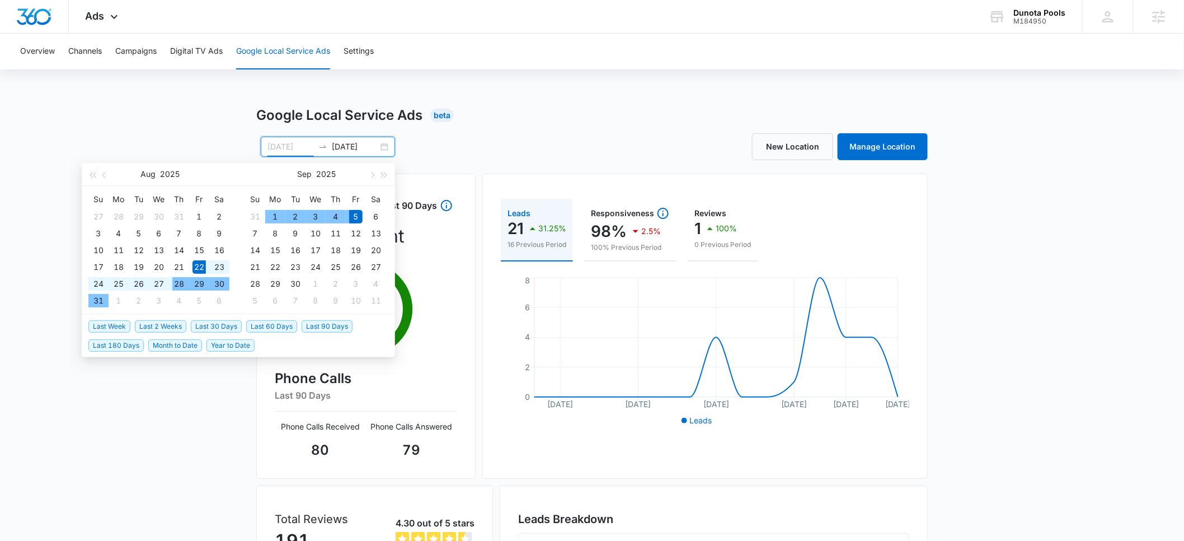
click at [182, 282] on div "28" at bounding box center [178, 283] width 13 height 13
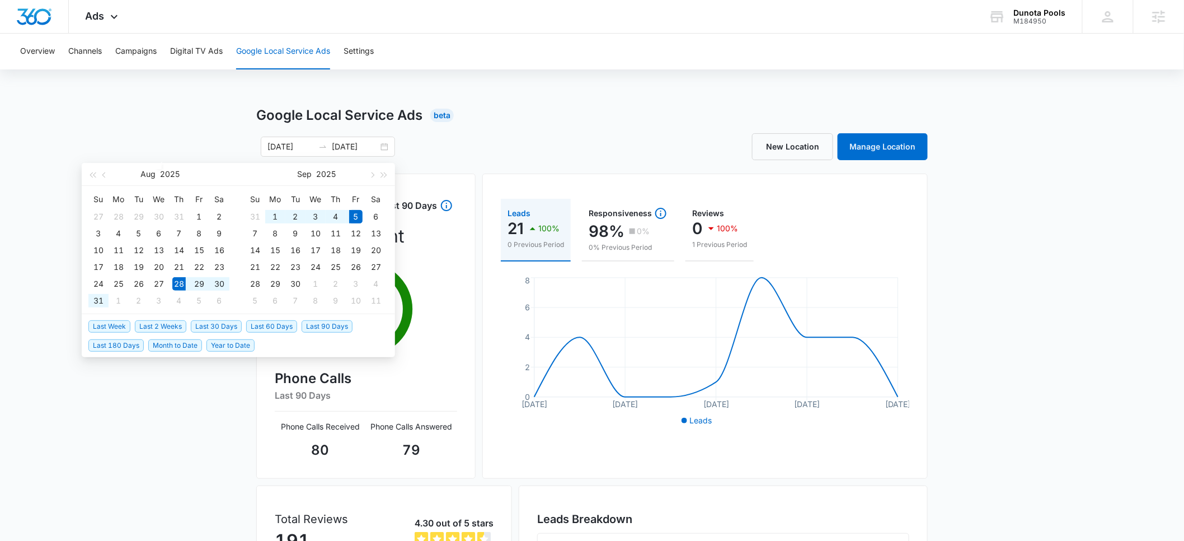
click at [132, 117] on div "Google Local Service Ads Beta [DATE] [DATE] [DATE] Su Mo Tu We Th Fr Sa 27 28 2…" at bounding box center [592, 396] width 1184 height 583
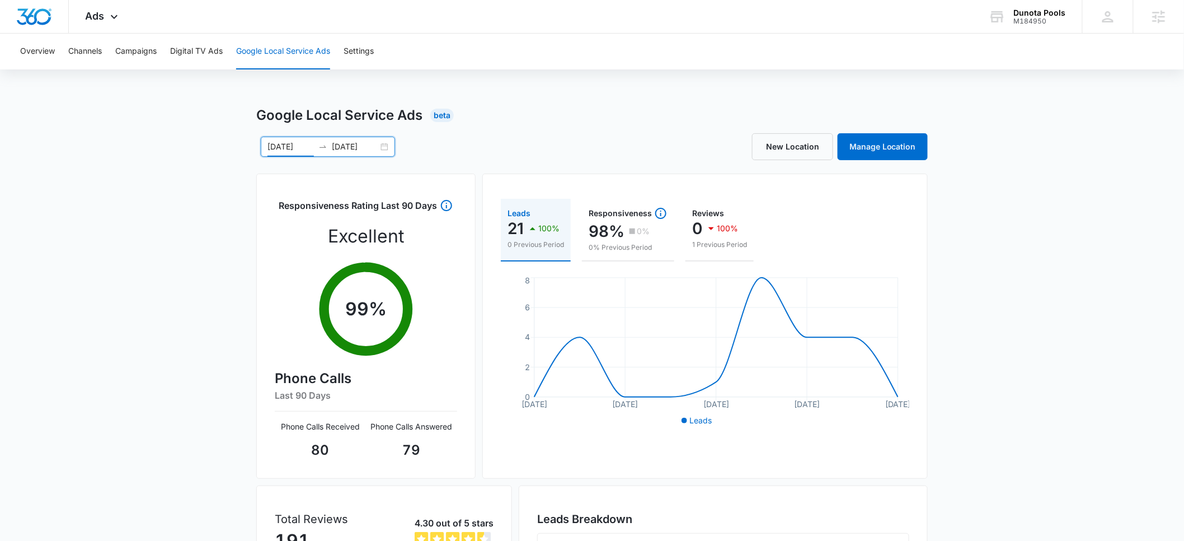
click at [287, 147] on input "[DATE]" at bounding box center [291, 146] width 46 height 12
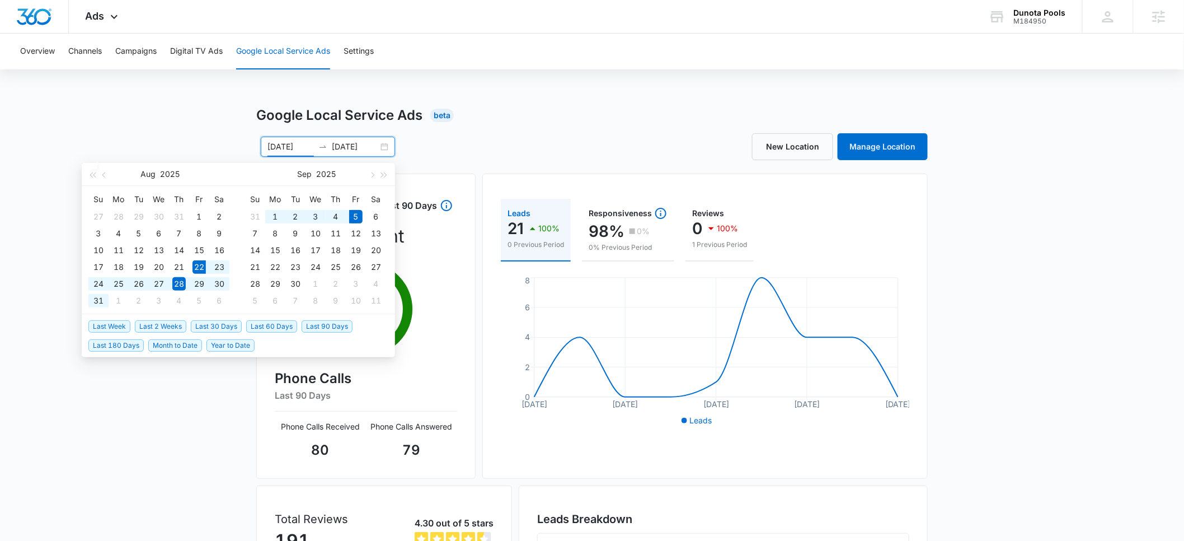
click at [166, 322] on span "Last 2 Weeks" at bounding box center [160, 326] width 51 height 12
type input "[DATE]"
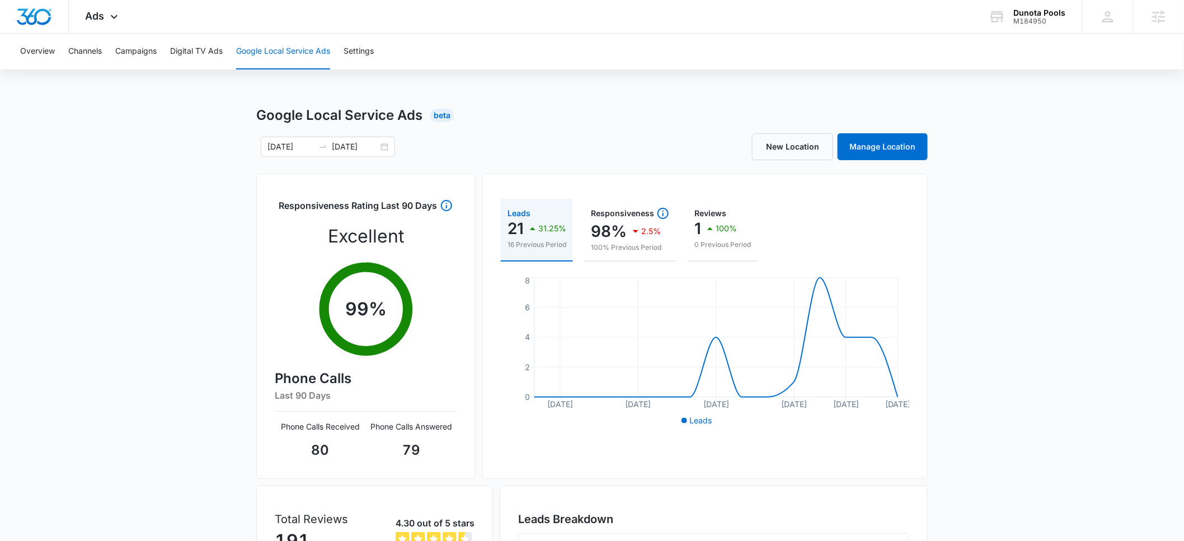
click at [165, 285] on div "Google Local Service Ads Beta [DATE] [DATE] [DATE] Su Mo Tu We Th Fr Sa 27 28 2…" at bounding box center [592, 396] width 1184 height 583
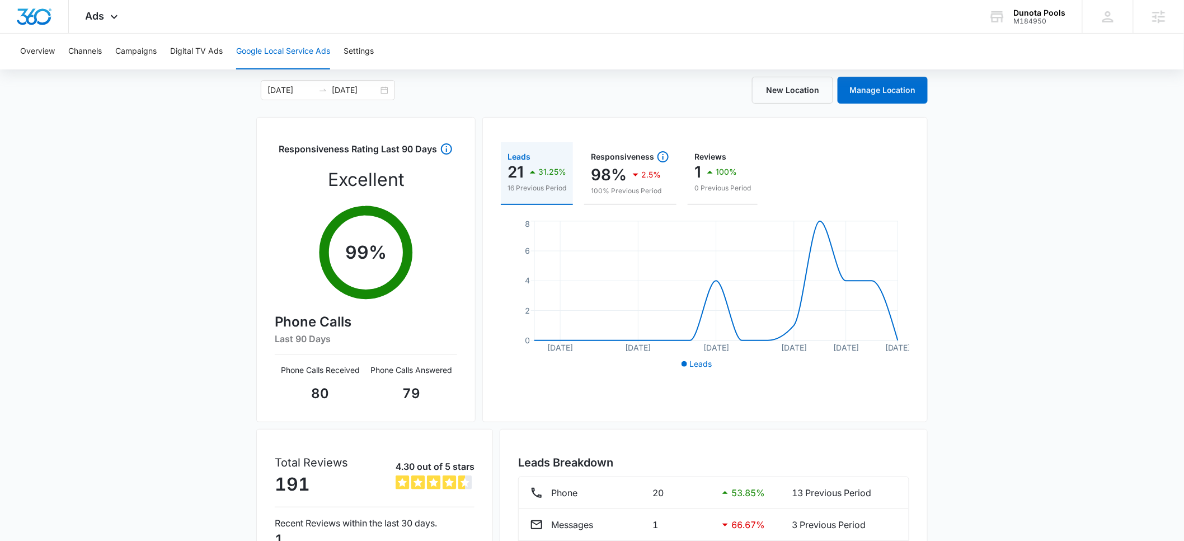
scroll to position [148, 0]
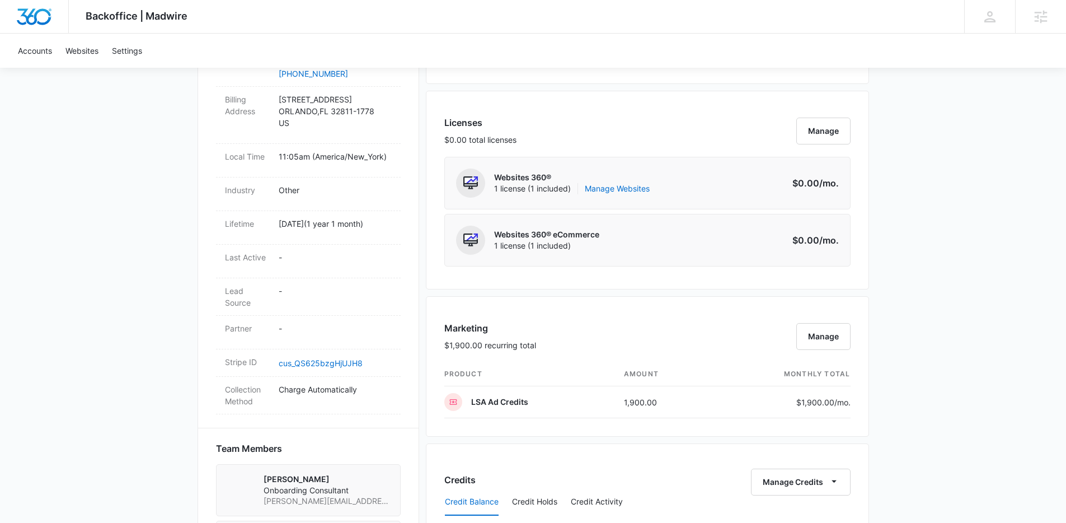
scroll to position [421, 0]
